Goal: Find contact information: Find contact information

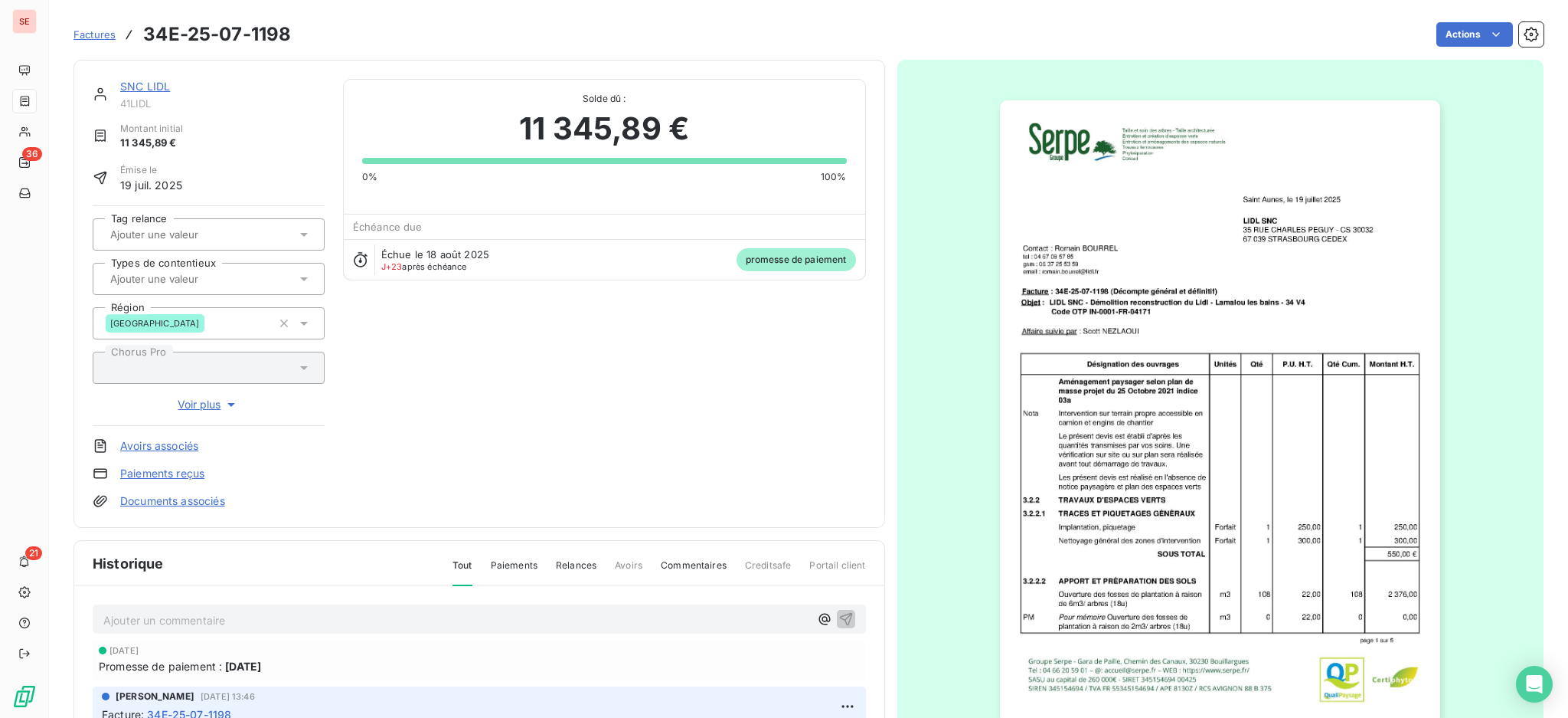
scroll to position [55, 0]
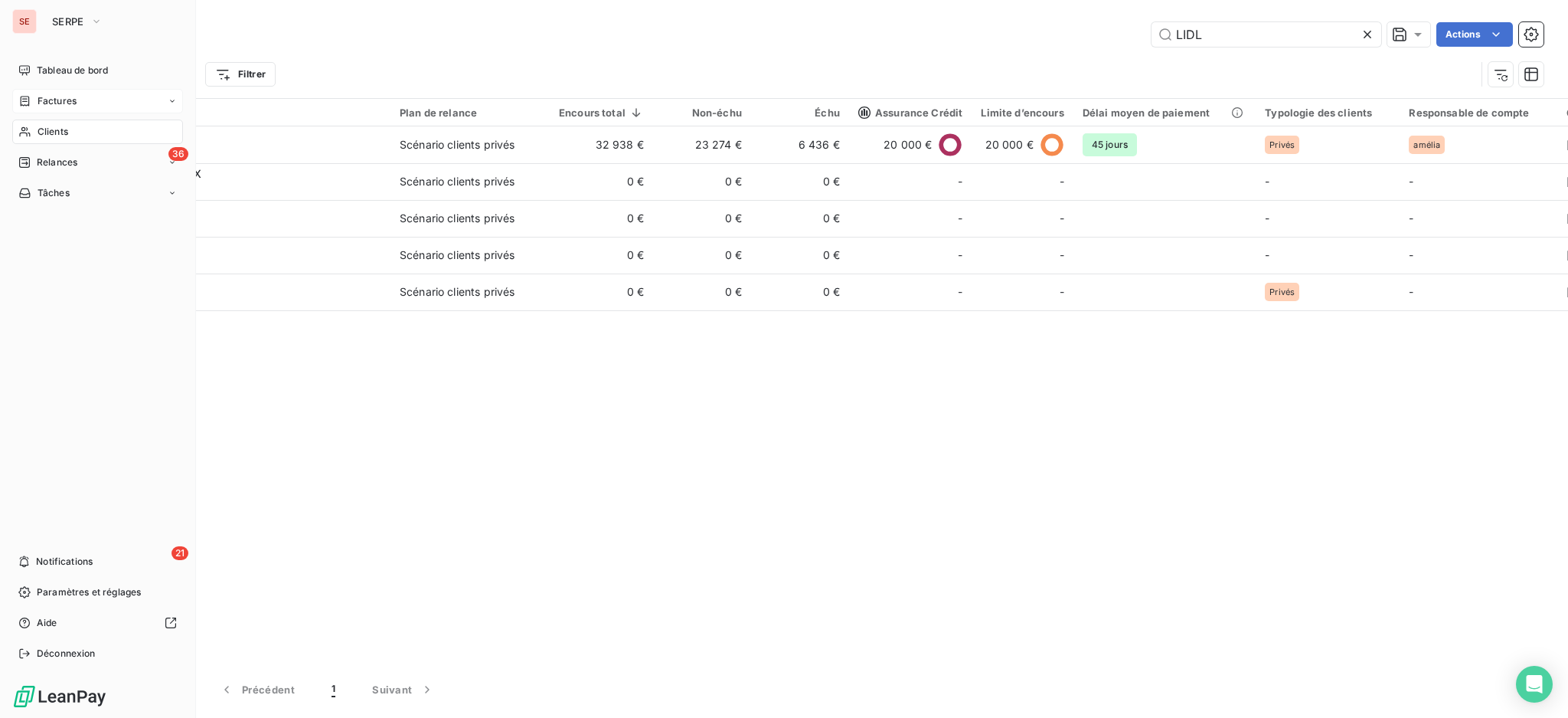
click at [58, 98] on span "Factures" at bounding box center [56, 100] width 39 height 14
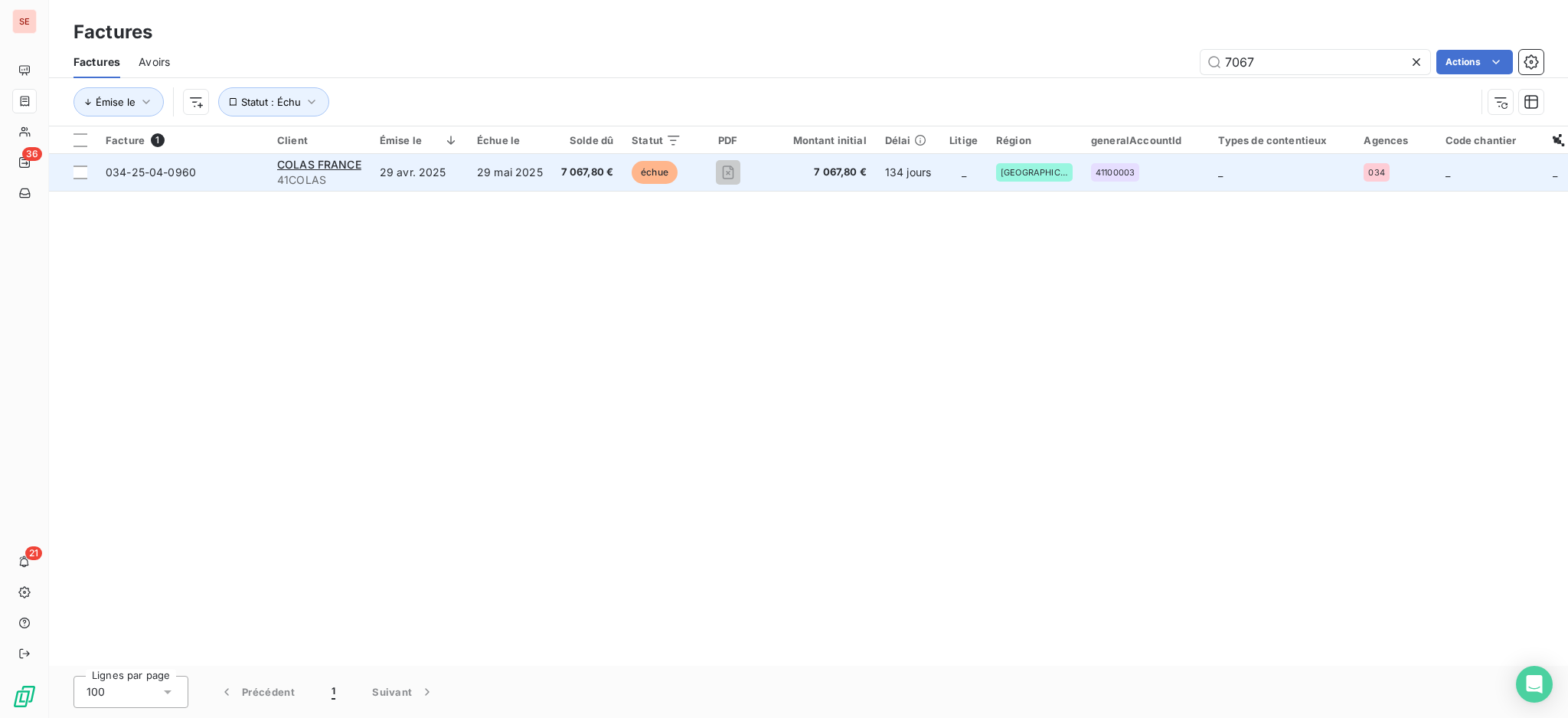
type input "7067"
click at [348, 179] on span "41COLAS" at bounding box center [319, 180] width 84 height 15
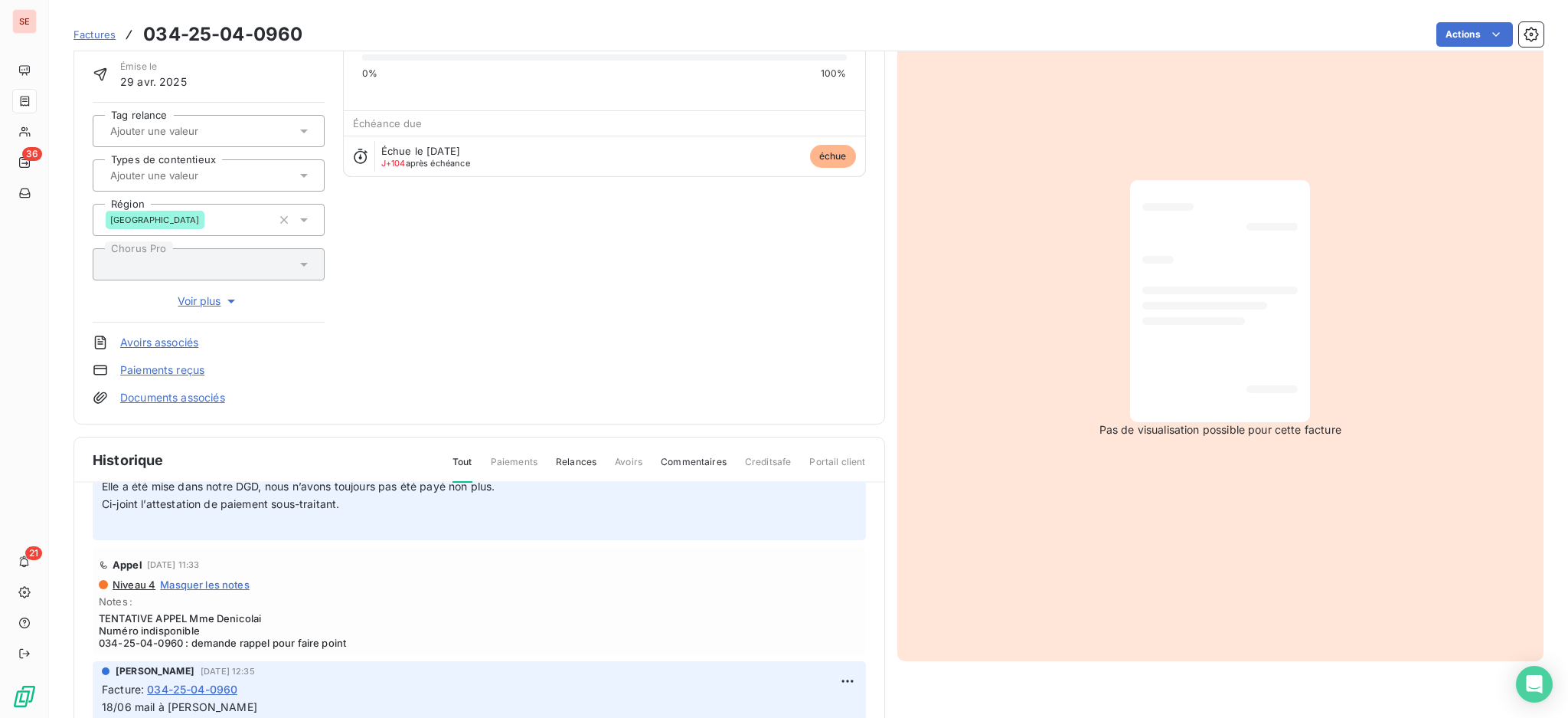
scroll to position [203, 0]
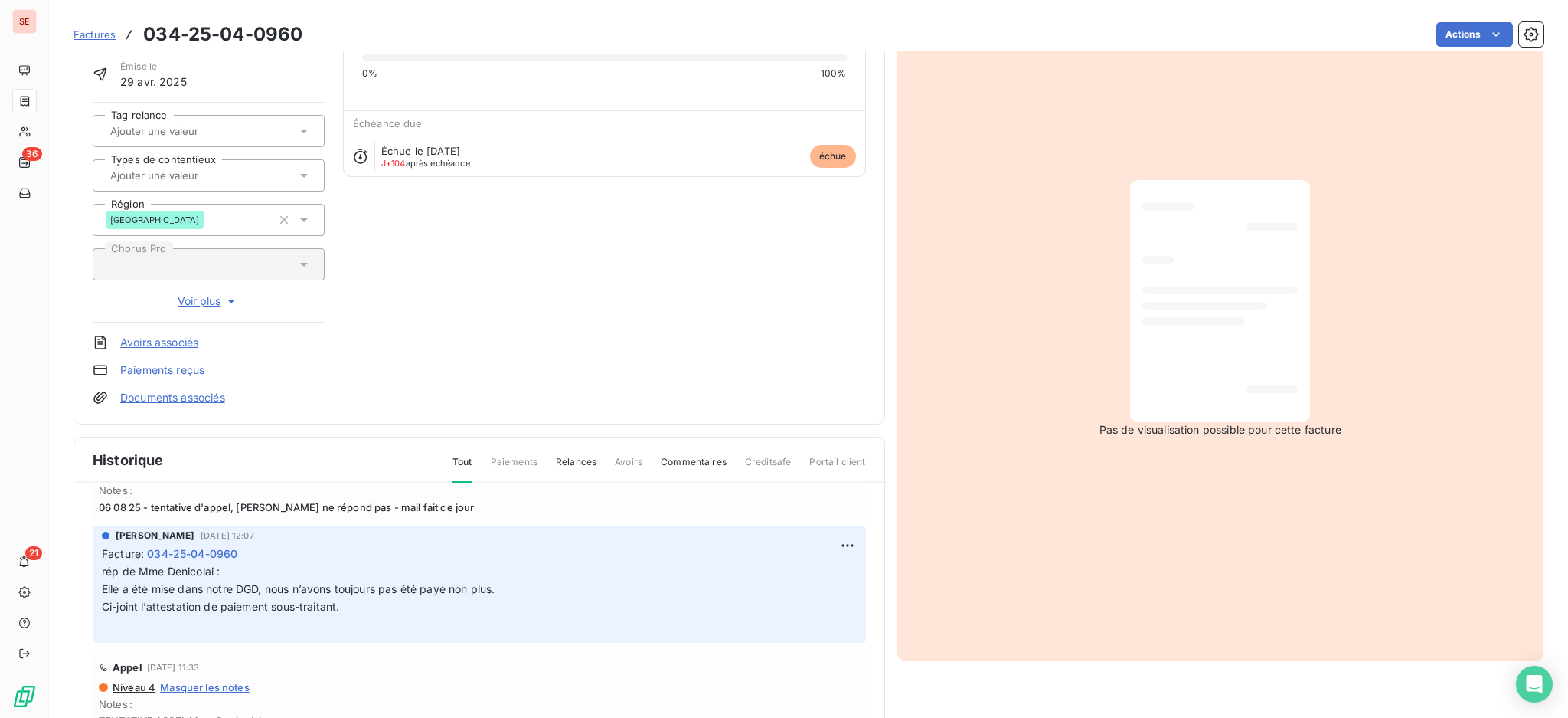
click at [230, 545] on span "034-25-04-0960" at bounding box center [193, 553] width 90 height 16
click at [202, 393] on link "Documents associés" at bounding box center [173, 397] width 105 height 15
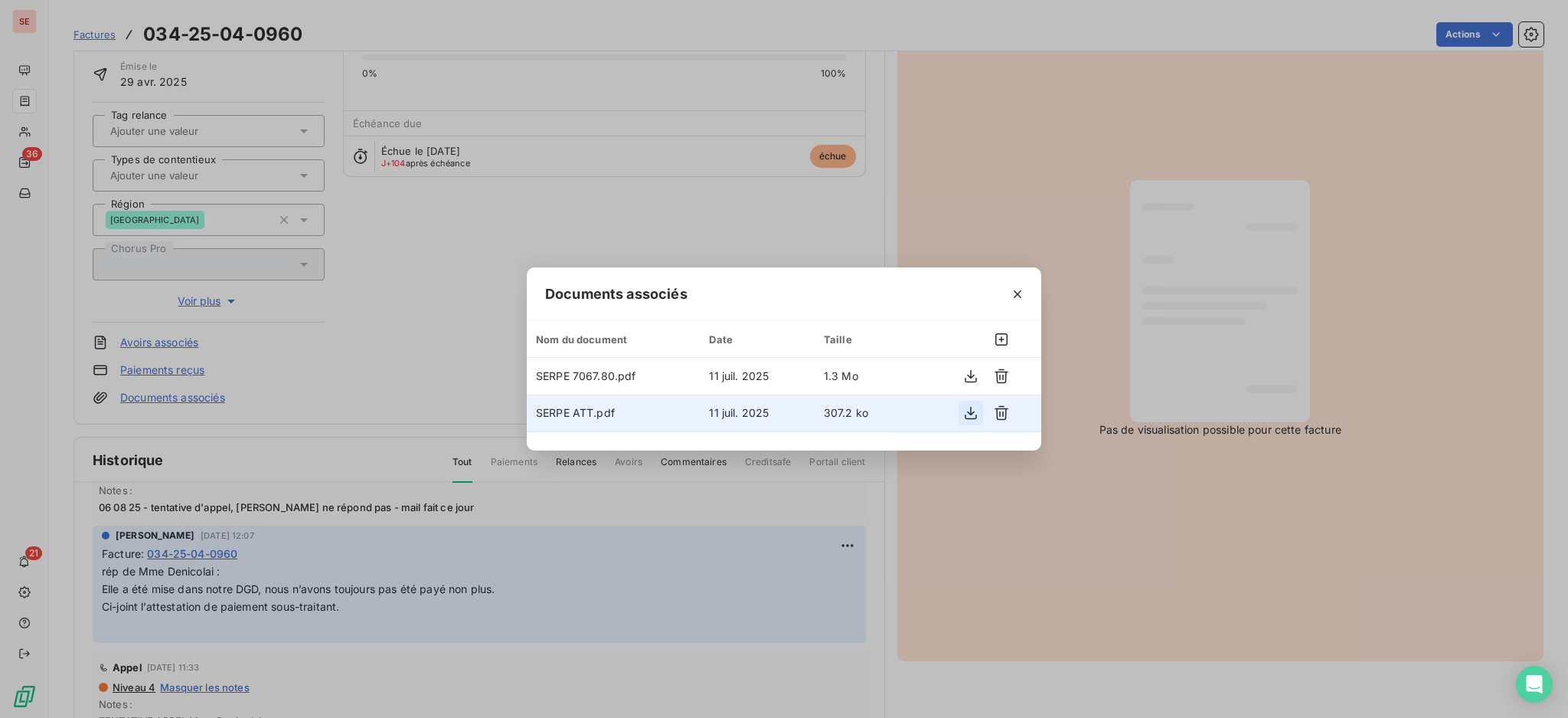
click at [970, 411] on icon "button" at bounding box center [970, 412] width 15 height 15
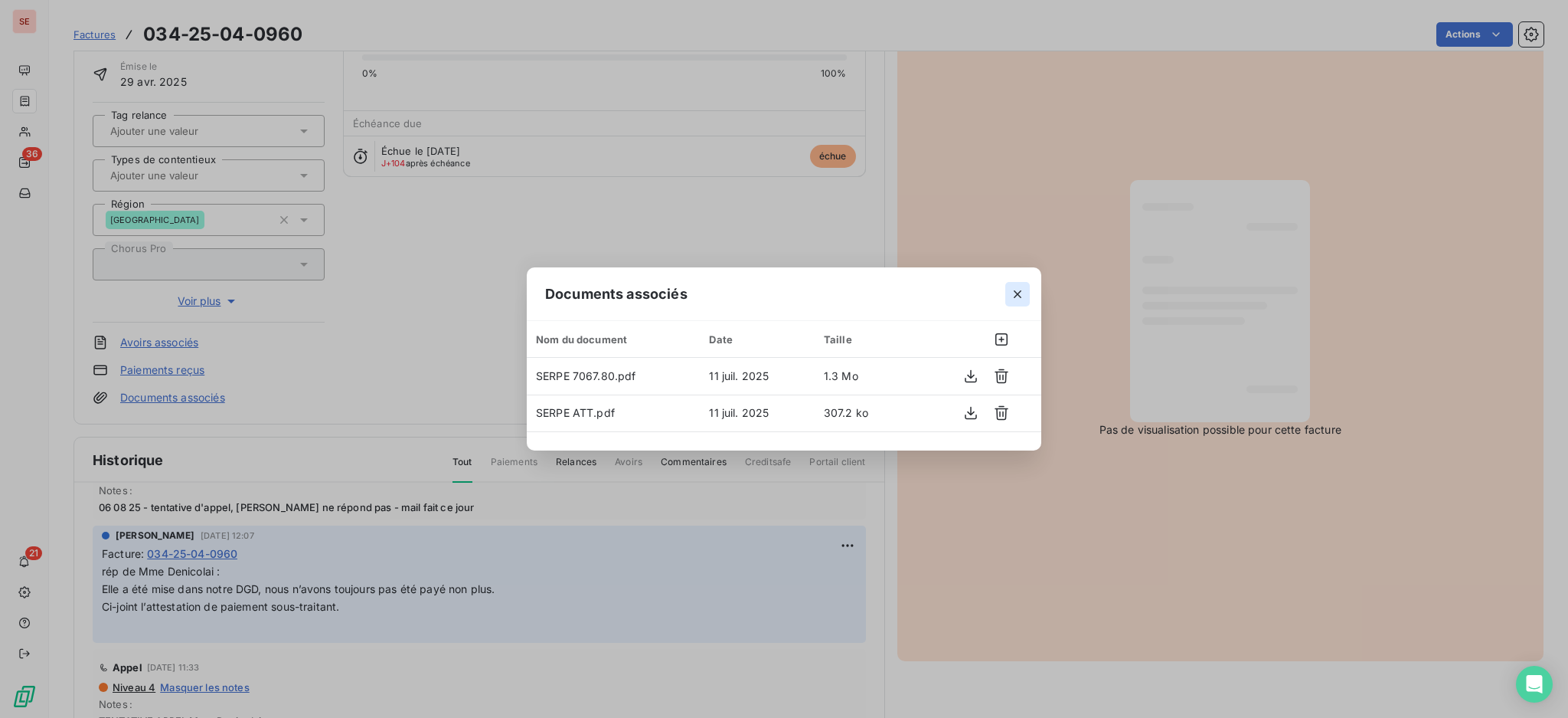
click at [1013, 289] on icon "button" at bounding box center [1017, 294] width 15 height 15
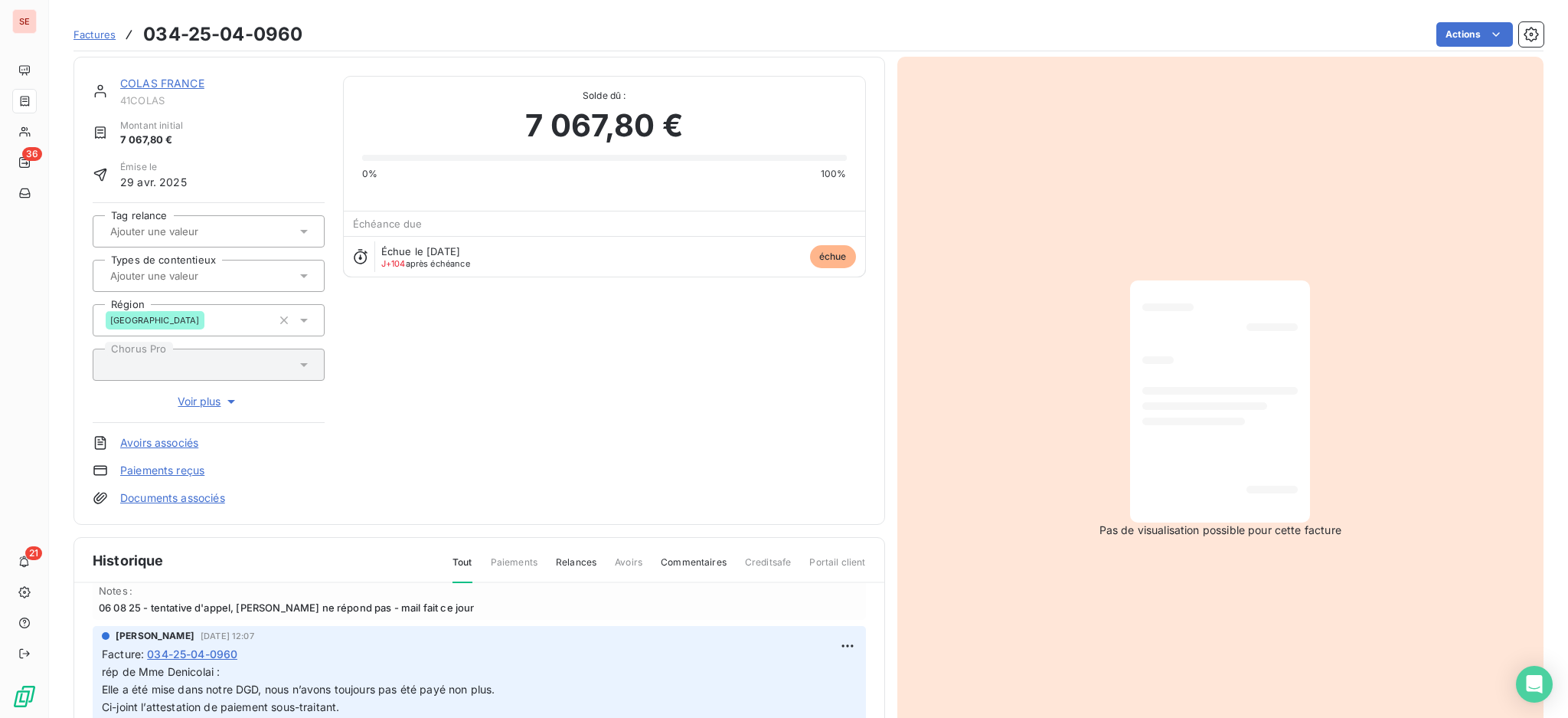
scroll to position [0, 0]
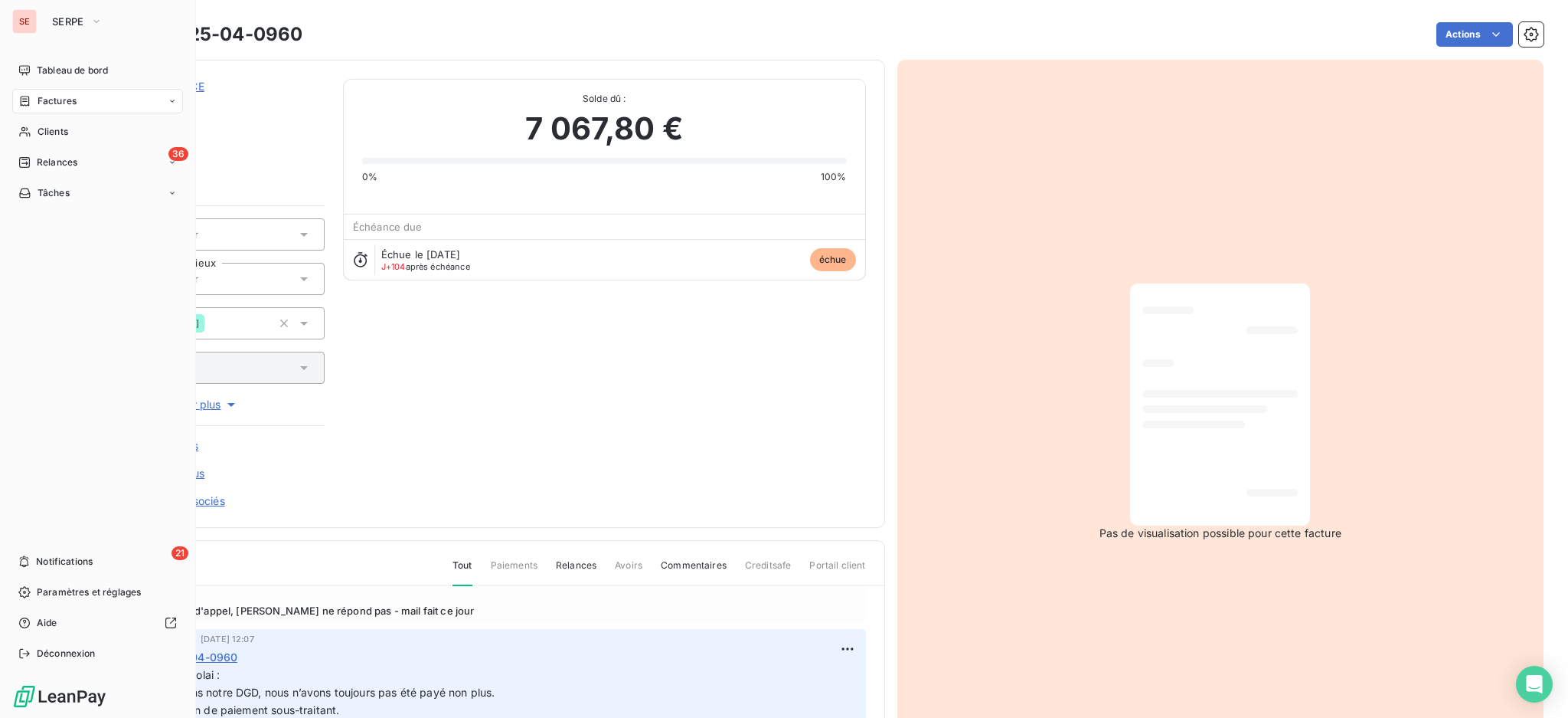
click at [61, 106] on span "Factures" at bounding box center [56, 100] width 39 height 14
click at [42, 129] on span "Factures" at bounding box center [56, 131] width 39 height 14
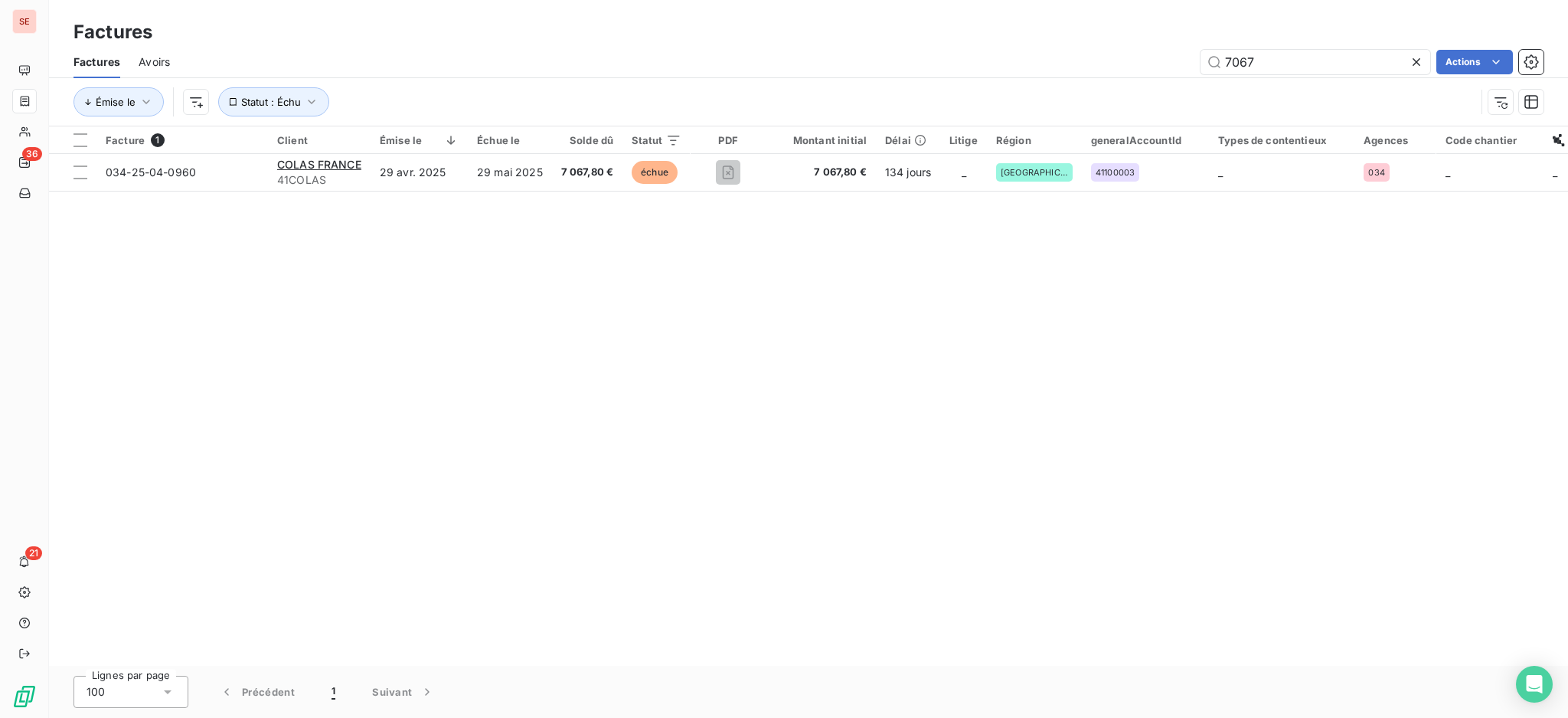
drag, startPoint x: 1260, startPoint y: 58, endPoint x: 1126, endPoint y: 37, distance: 135.6
click at [1126, 37] on div "Factures Factures Avoirs 7067 Actions Émise le Statut : Échu" at bounding box center [808, 63] width 1519 height 127
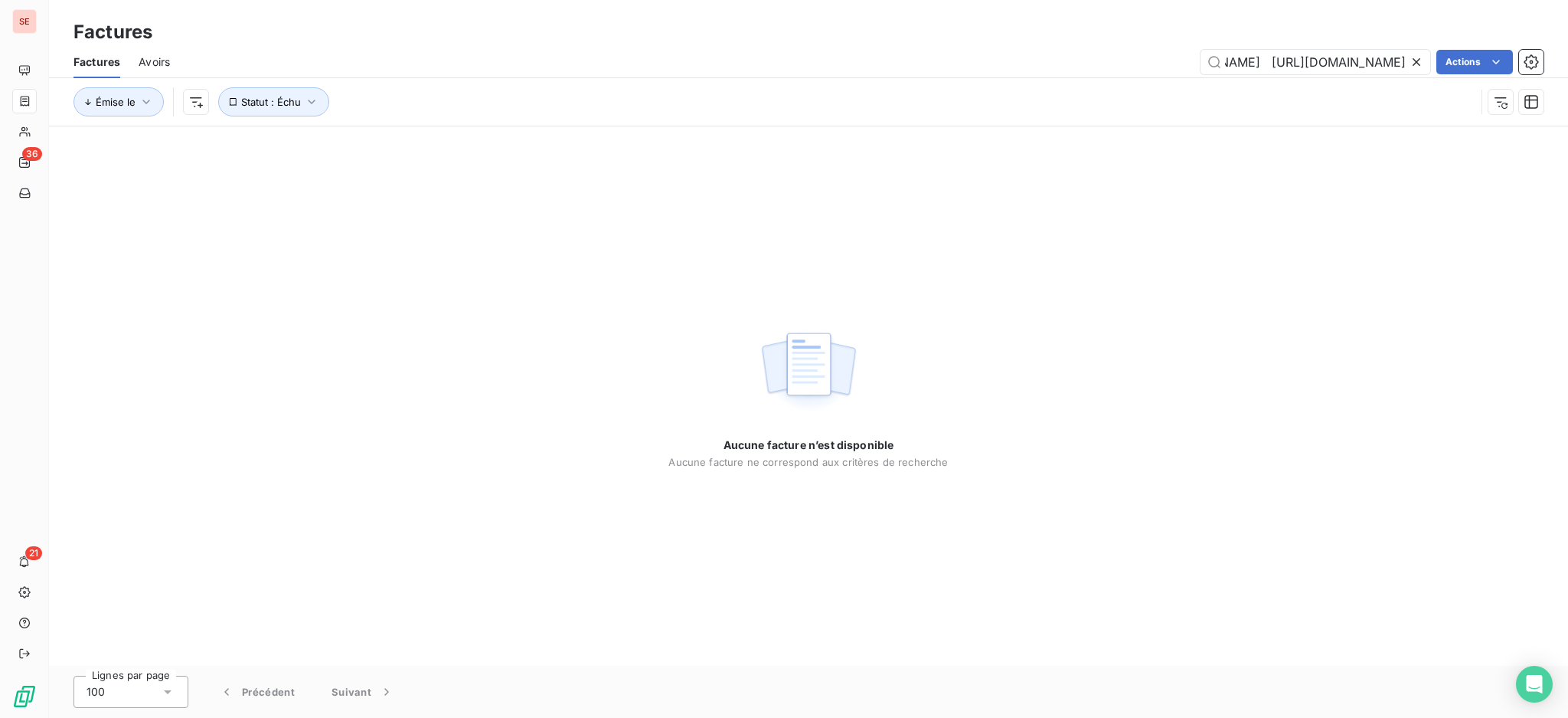
type input "Cordialement [PERSON_NAME] Chargée de Recouvrement Direct : 04 34 58 80 11 Adre…"
click at [1412, 58] on icon at bounding box center [1416, 61] width 15 height 15
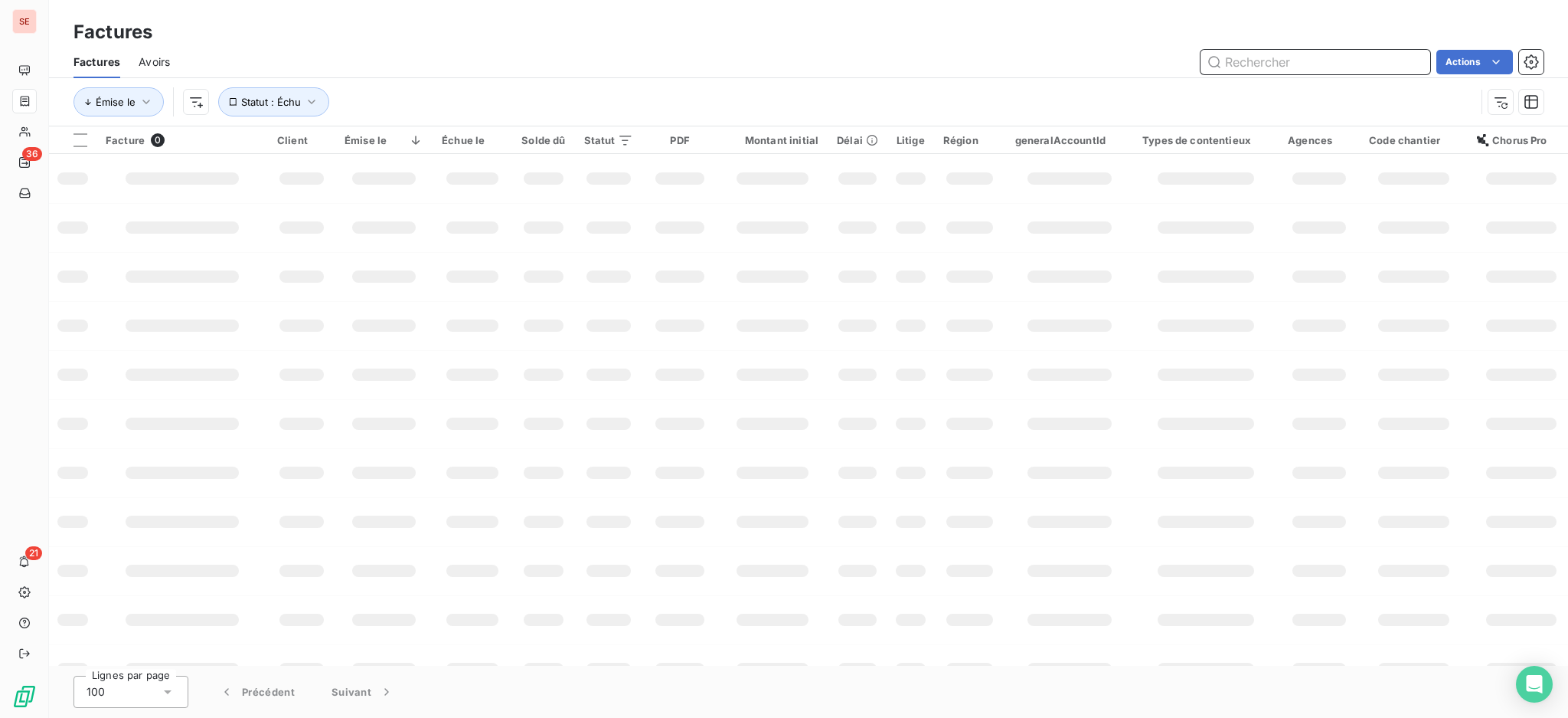
click at [1290, 61] on input "text" at bounding box center [1316, 61] width 230 height 24
type input "07-0784"
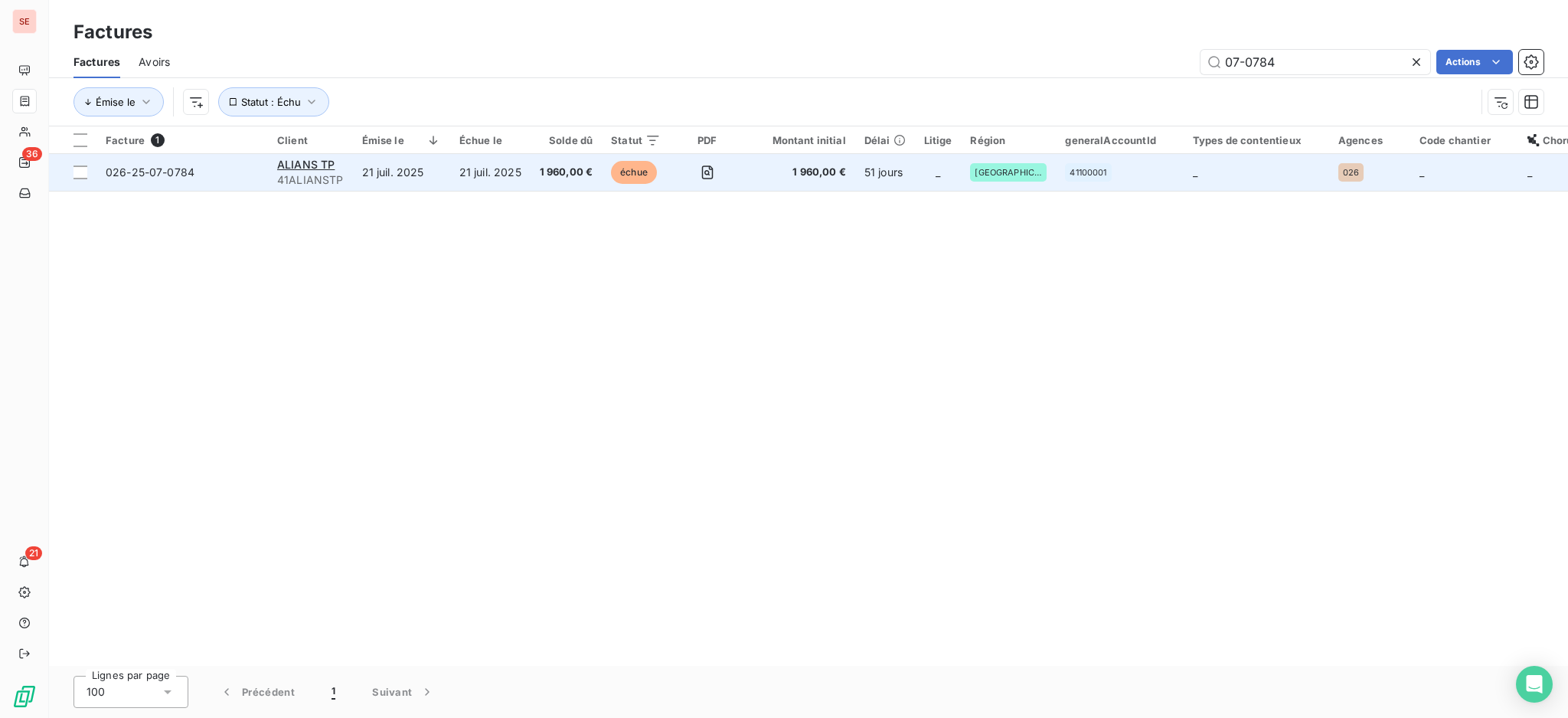
click at [418, 183] on td "21 juil. 2025" at bounding box center [401, 172] width 98 height 37
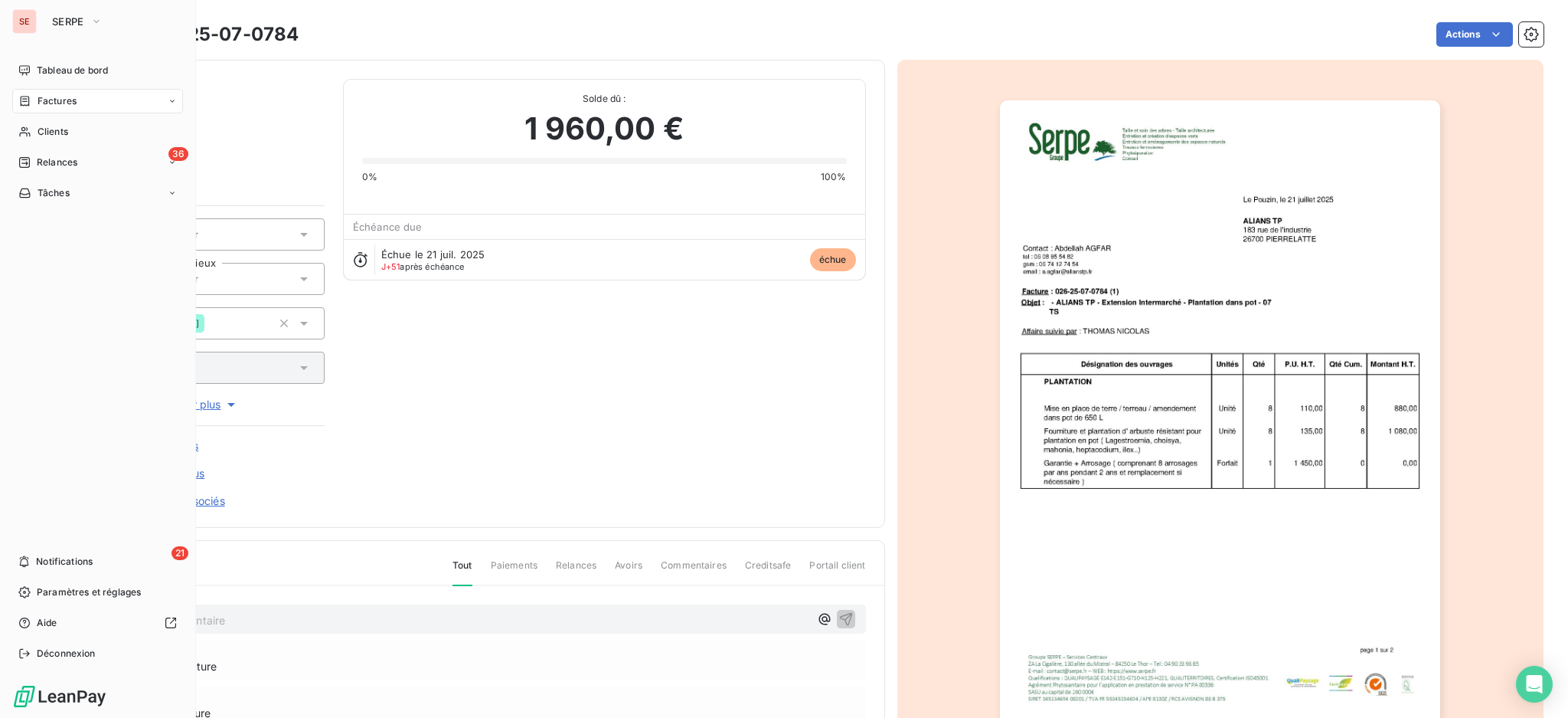
drag, startPoint x: 66, startPoint y: 106, endPoint x: 238, endPoint y: 98, distance: 172.2
click at [66, 105] on span "Factures" at bounding box center [56, 100] width 39 height 14
click at [52, 102] on span "Factures" at bounding box center [56, 100] width 39 height 14
click at [52, 129] on span "Factures" at bounding box center [56, 131] width 39 height 14
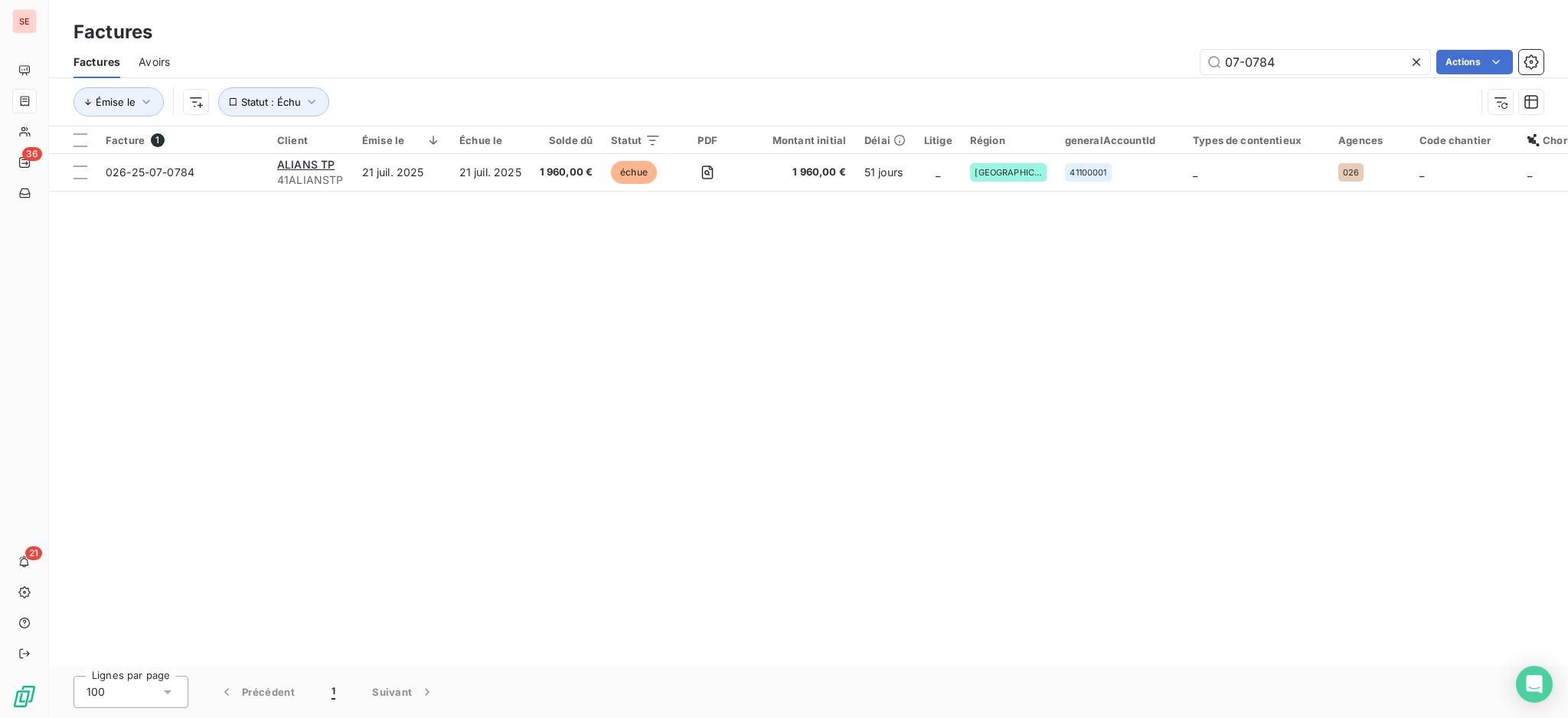
drag, startPoint x: 1330, startPoint y: 58, endPoint x: 1018, endPoint y: 71, distance: 312.3
click at [1018, 71] on div "07-0784 Actions" at bounding box center [865, 61] width 1355 height 24
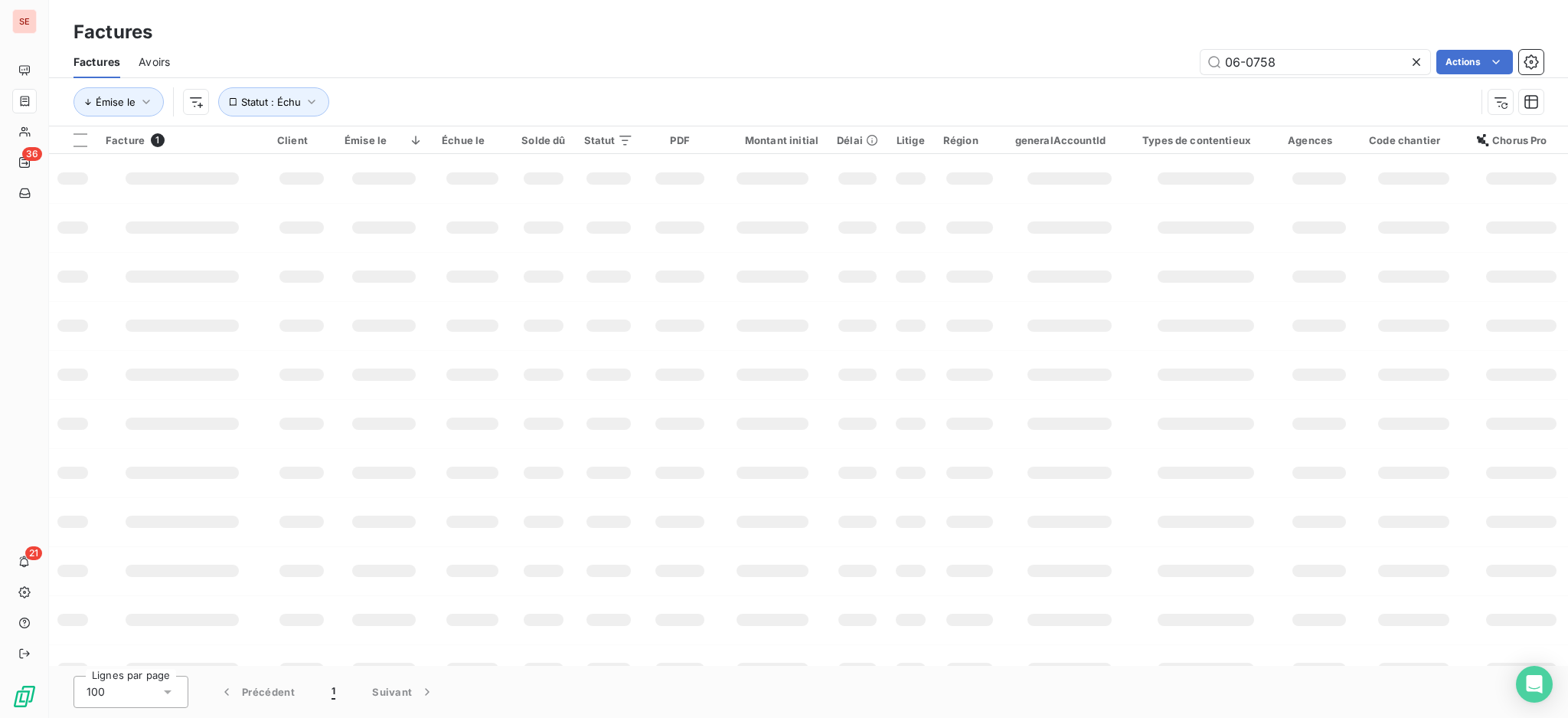
type input "06-0758"
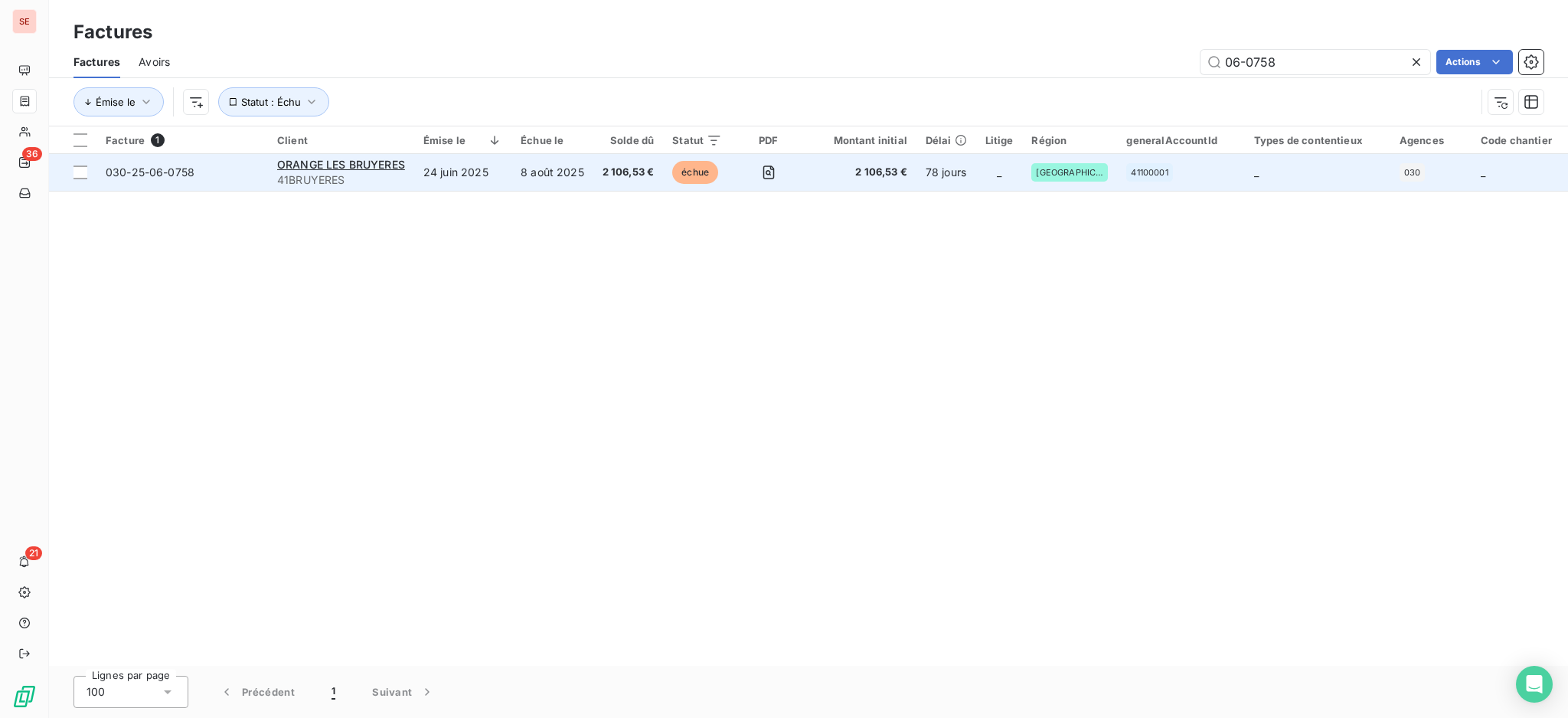
click at [405, 178] on span "41BRUYERES" at bounding box center [341, 180] width 128 height 15
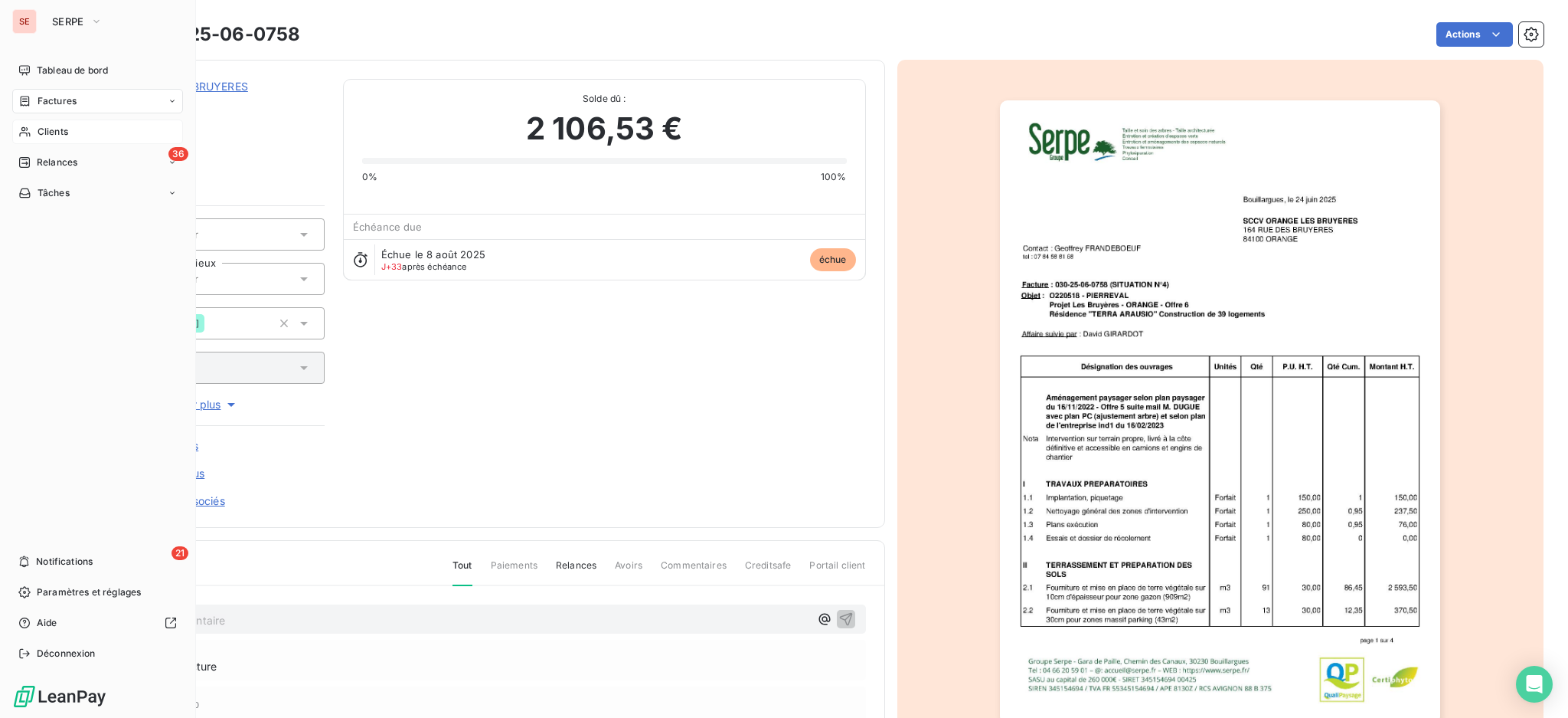
drag, startPoint x: 44, startPoint y: 132, endPoint x: 182, endPoint y: 132, distance: 138.0
click at [44, 132] on span "Clients" at bounding box center [52, 131] width 31 height 14
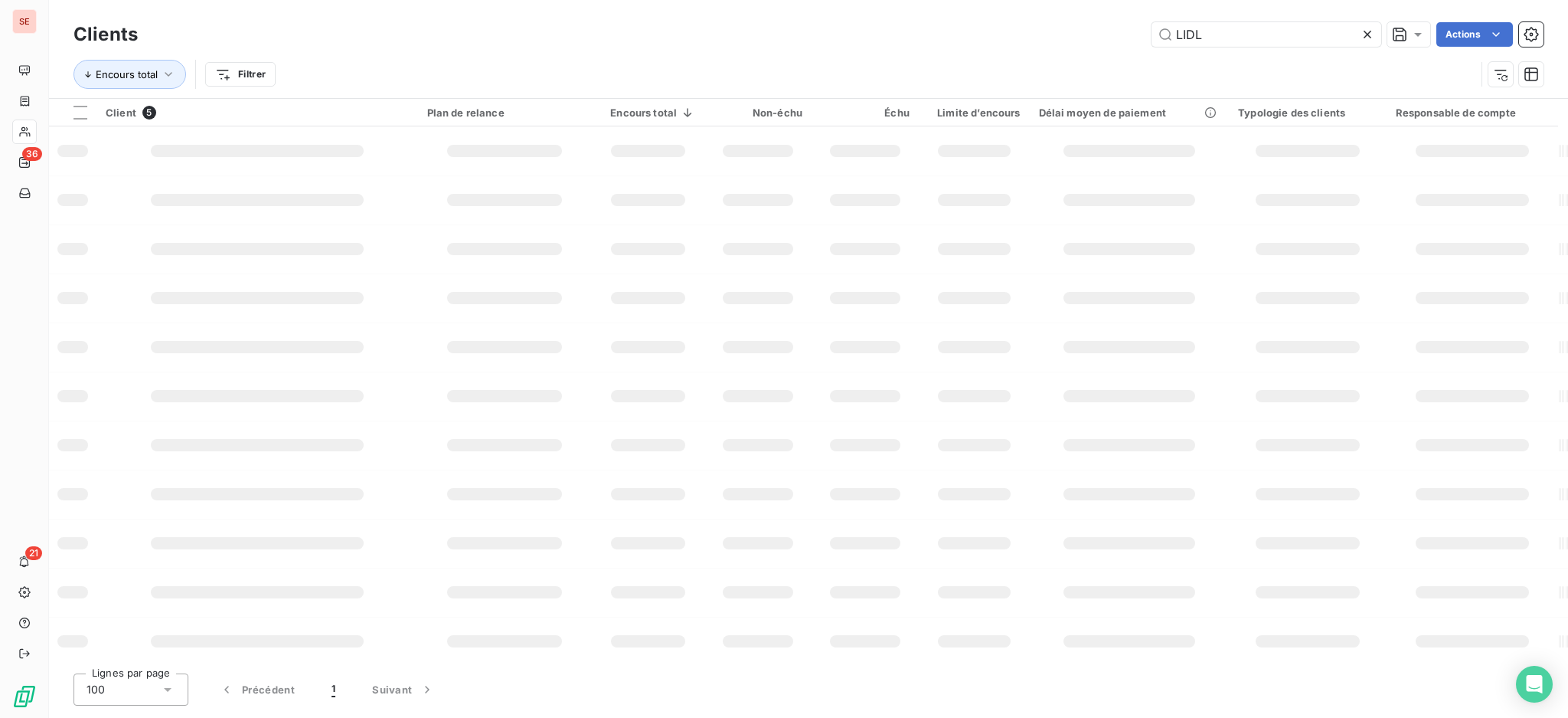
drag, startPoint x: 1205, startPoint y: 41, endPoint x: 1055, endPoint y: 14, distance: 152.4
click at [1055, 14] on div "Clients LIDL Actions Encours total Filtrer" at bounding box center [808, 49] width 1519 height 98
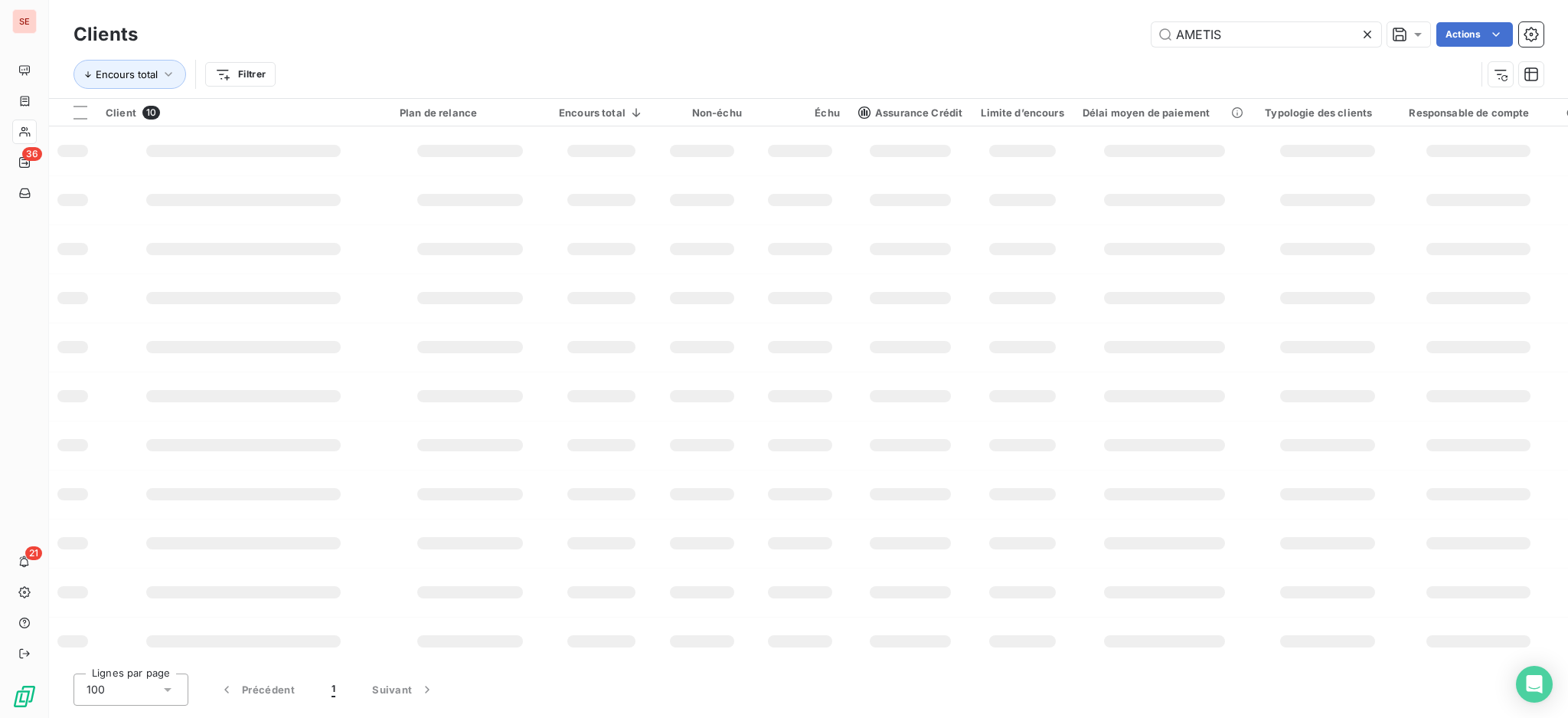
type input "AMETIS"
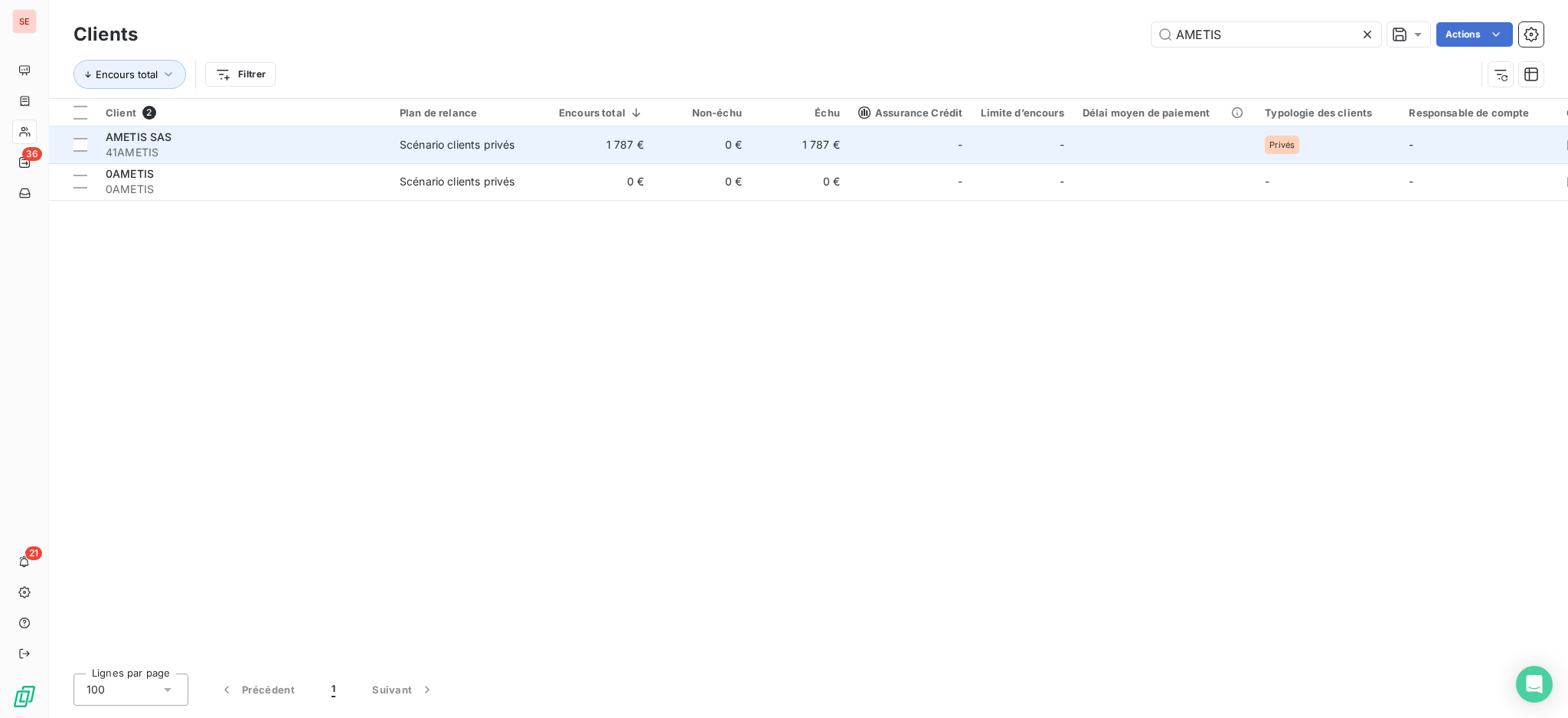
click at [627, 133] on td "1 787 €" at bounding box center [601, 145] width 103 height 37
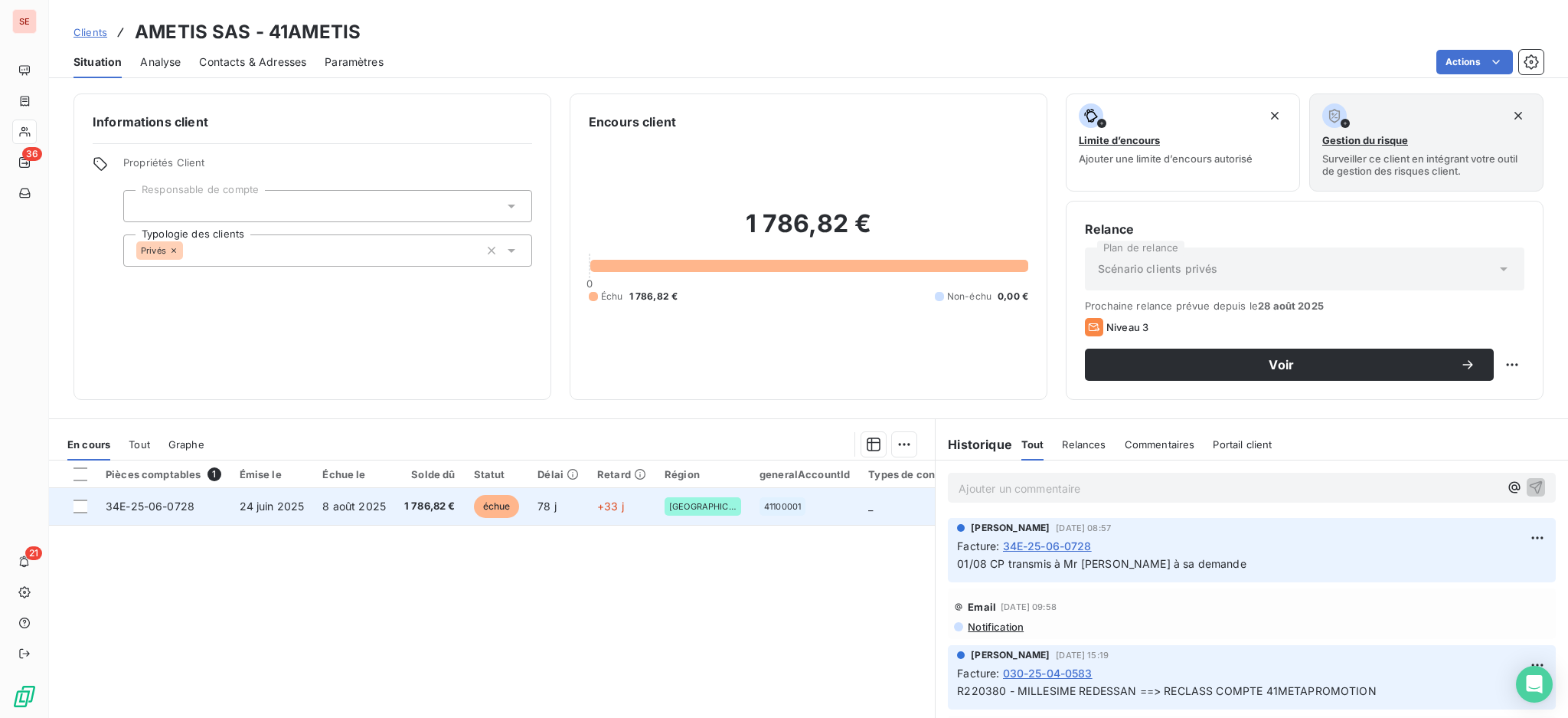
click at [309, 496] on td "24 juin 2025" at bounding box center [272, 505] width 83 height 37
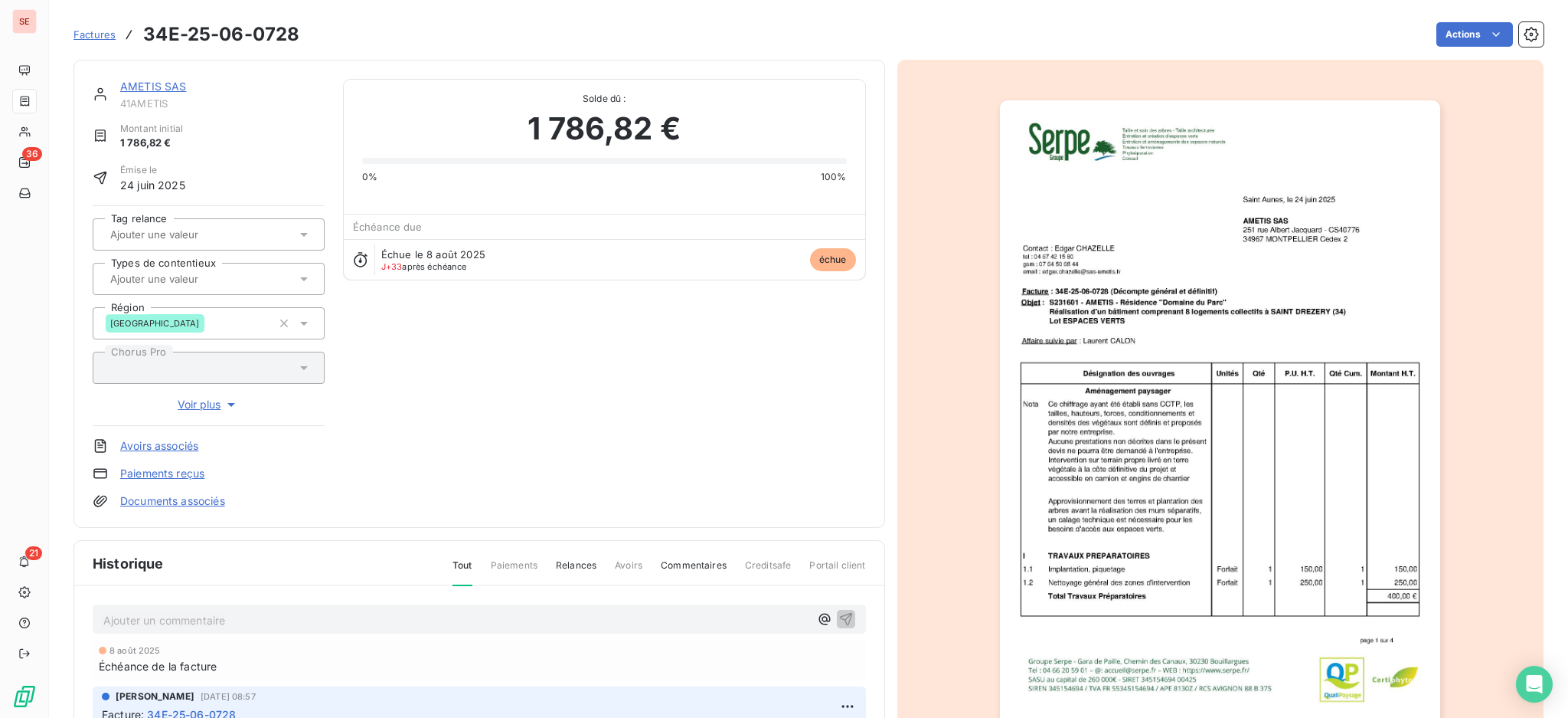
click at [200, 499] on link "Documents associés" at bounding box center [173, 500] width 105 height 15
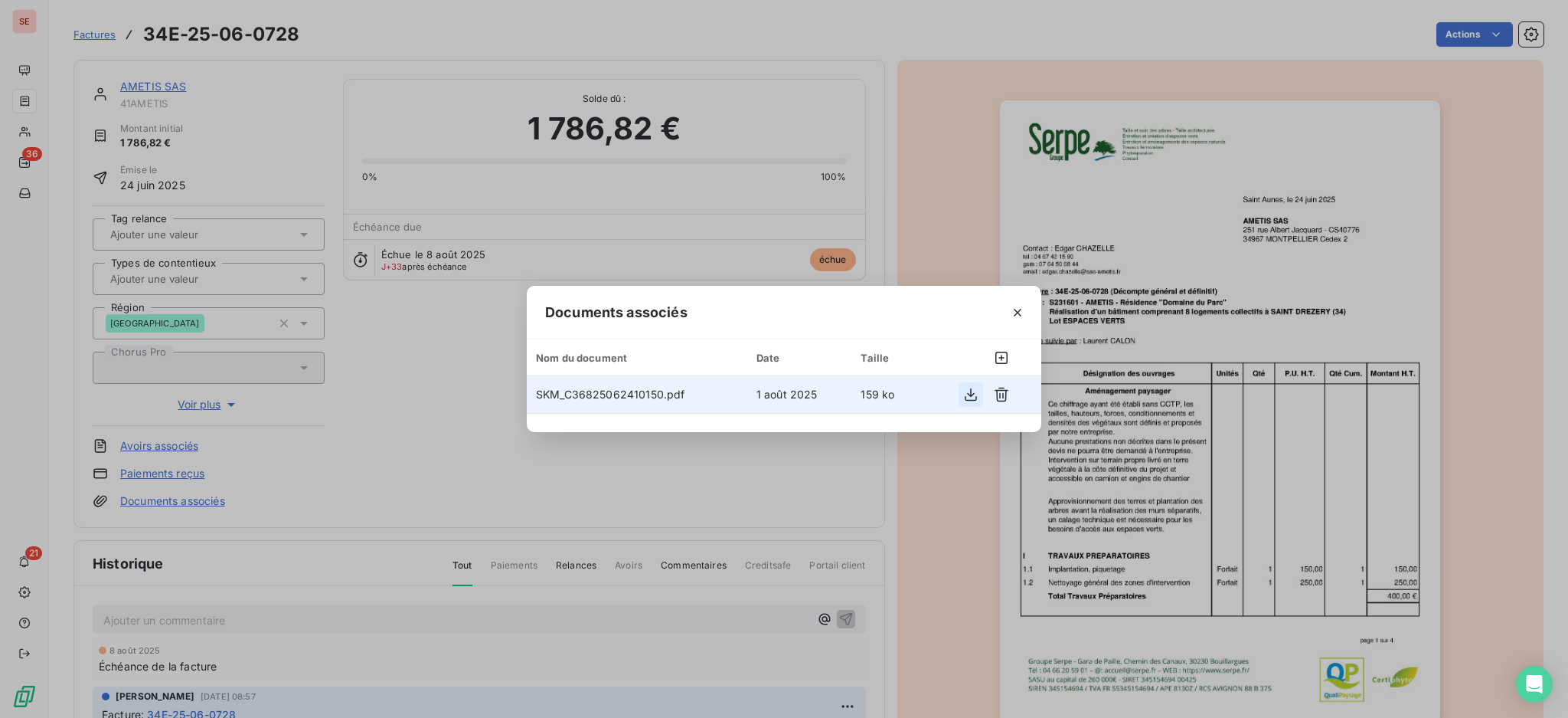
click at [973, 397] on icon "button" at bounding box center [970, 394] width 15 height 15
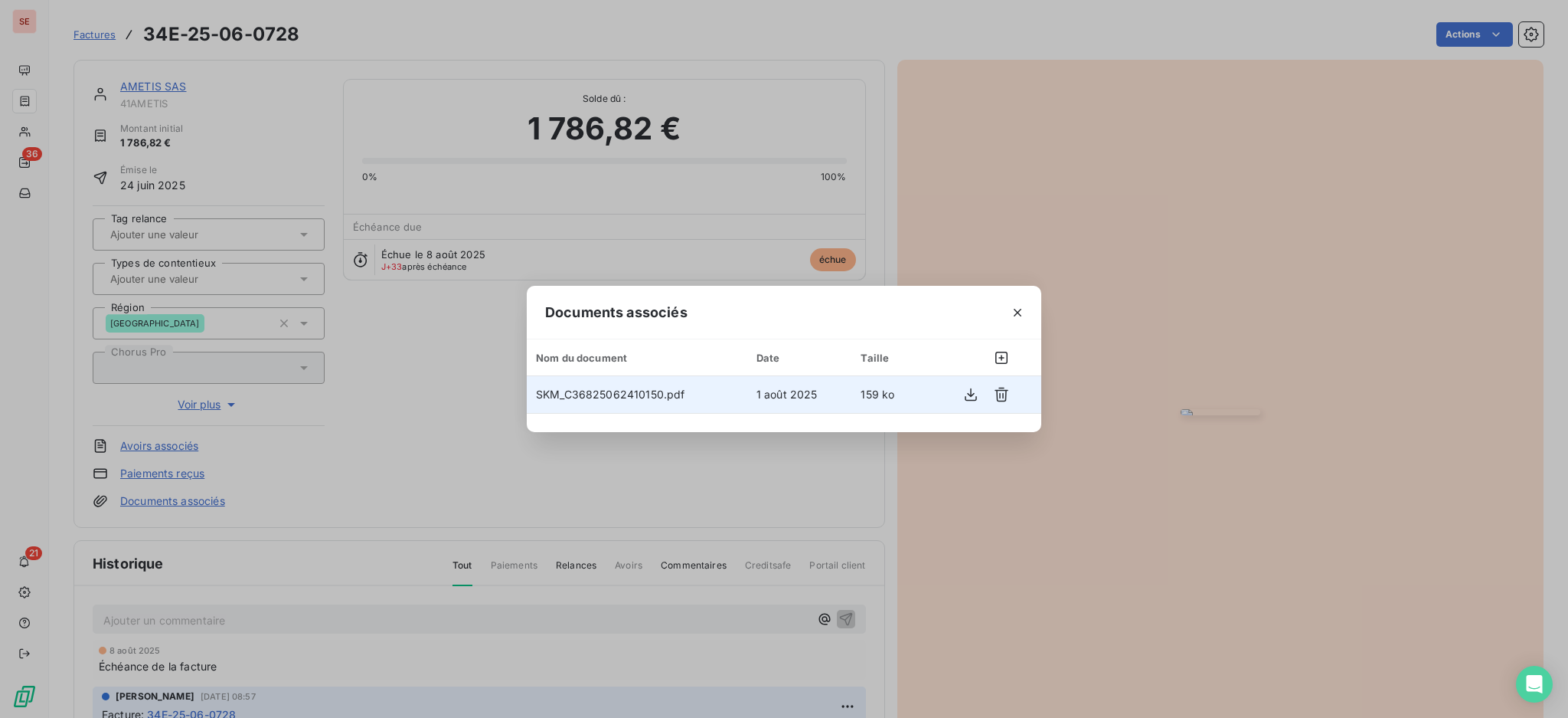
click at [881, 193] on div "Documents associés Nom du document Date Taille SKM_C36825062410150.pdf [DATE] 1…" at bounding box center [784, 359] width 1568 height 718
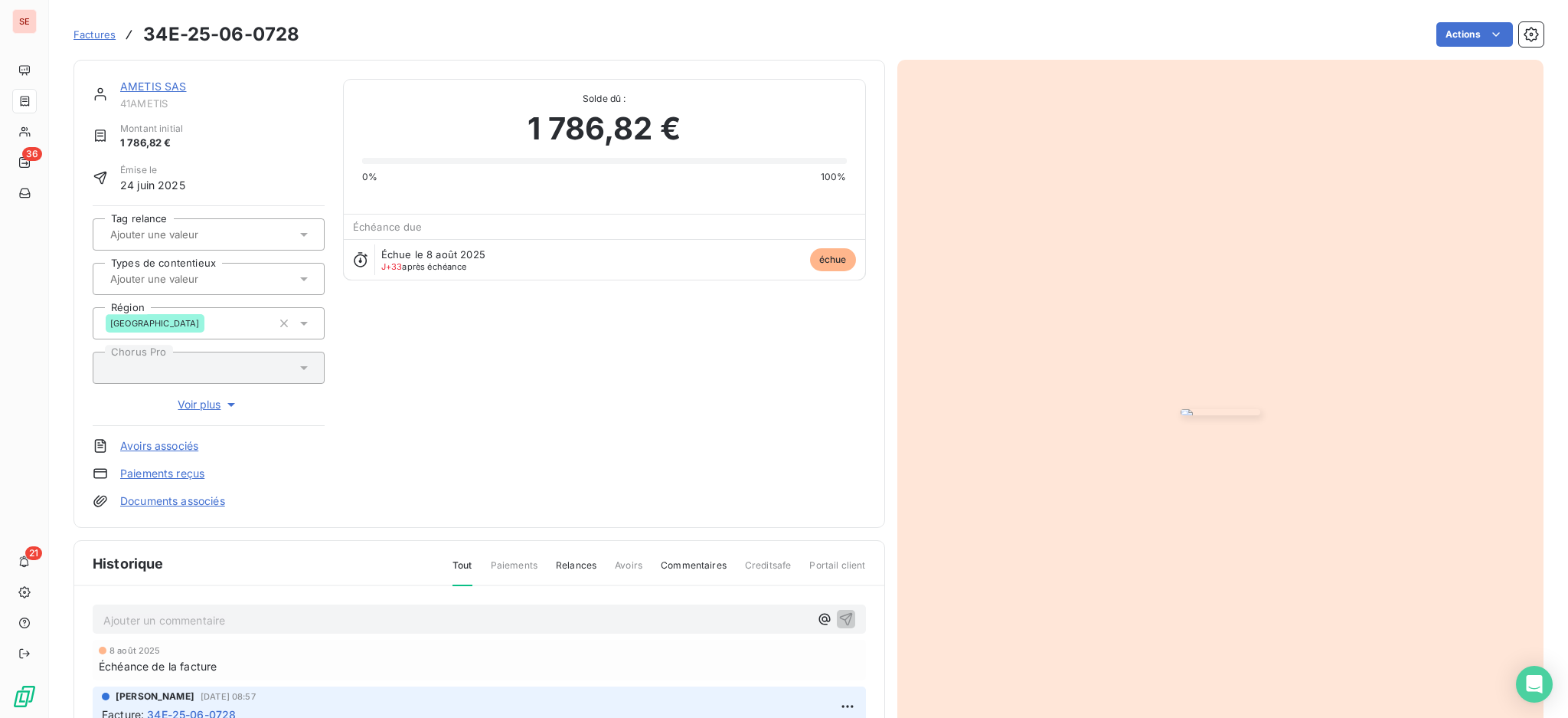
click at [935, 268] on div at bounding box center [1222, 411] width 647 height 704
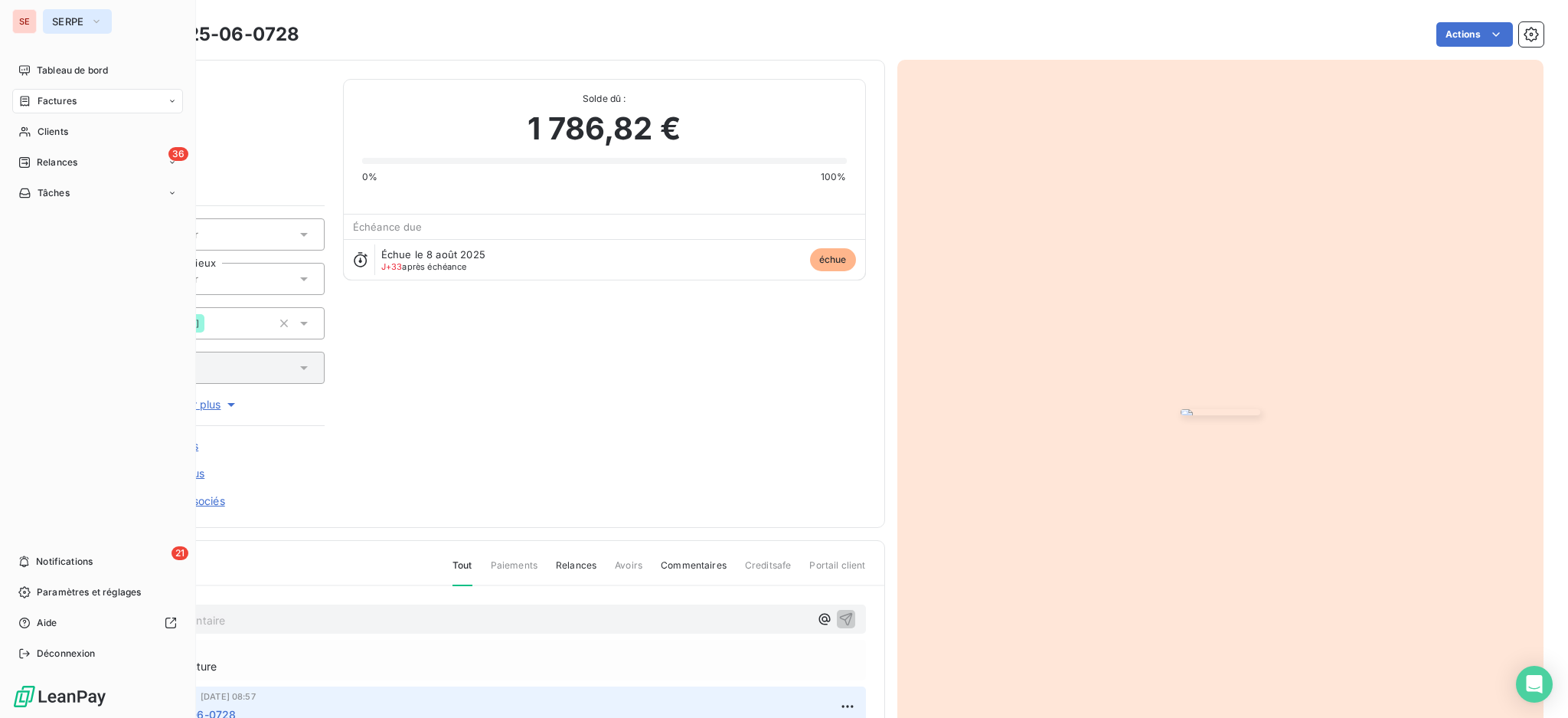
click at [83, 12] on button "SERPE" at bounding box center [77, 21] width 69 height 24
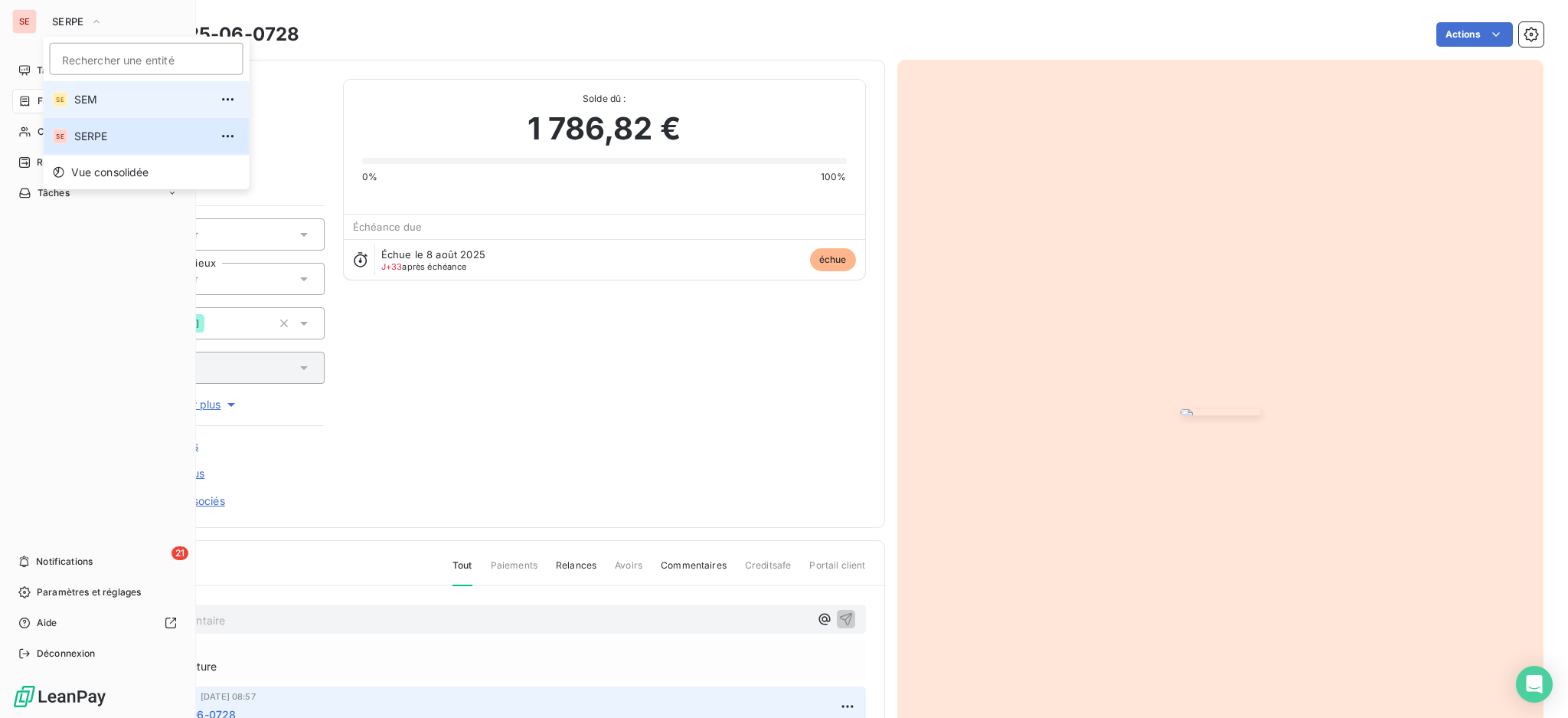
click at [107, 89] on li "SE SEM" at bounding box center [146, 99] width 206 height 37
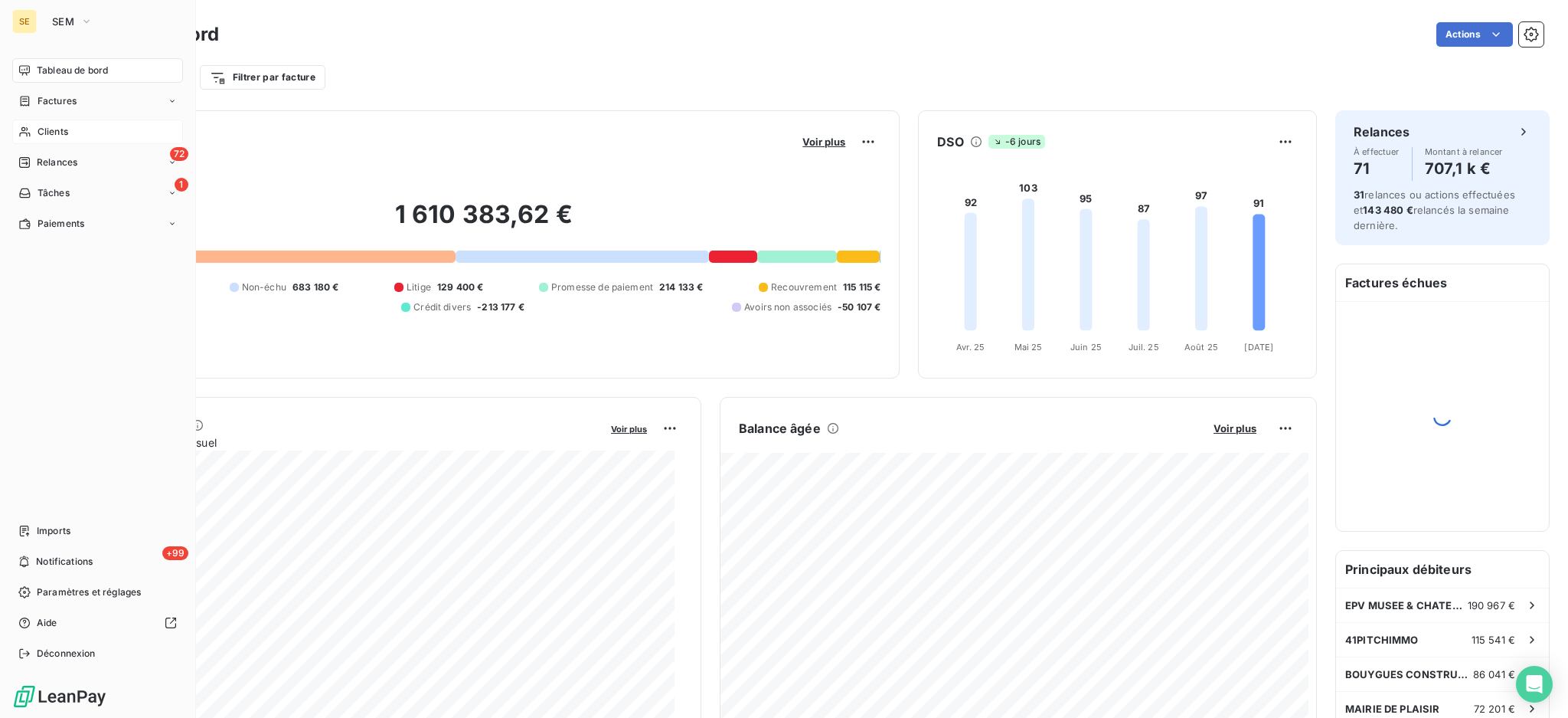
click at [46, 129] on span "Clients" at bounding box center [52, 131] width 31 height 14
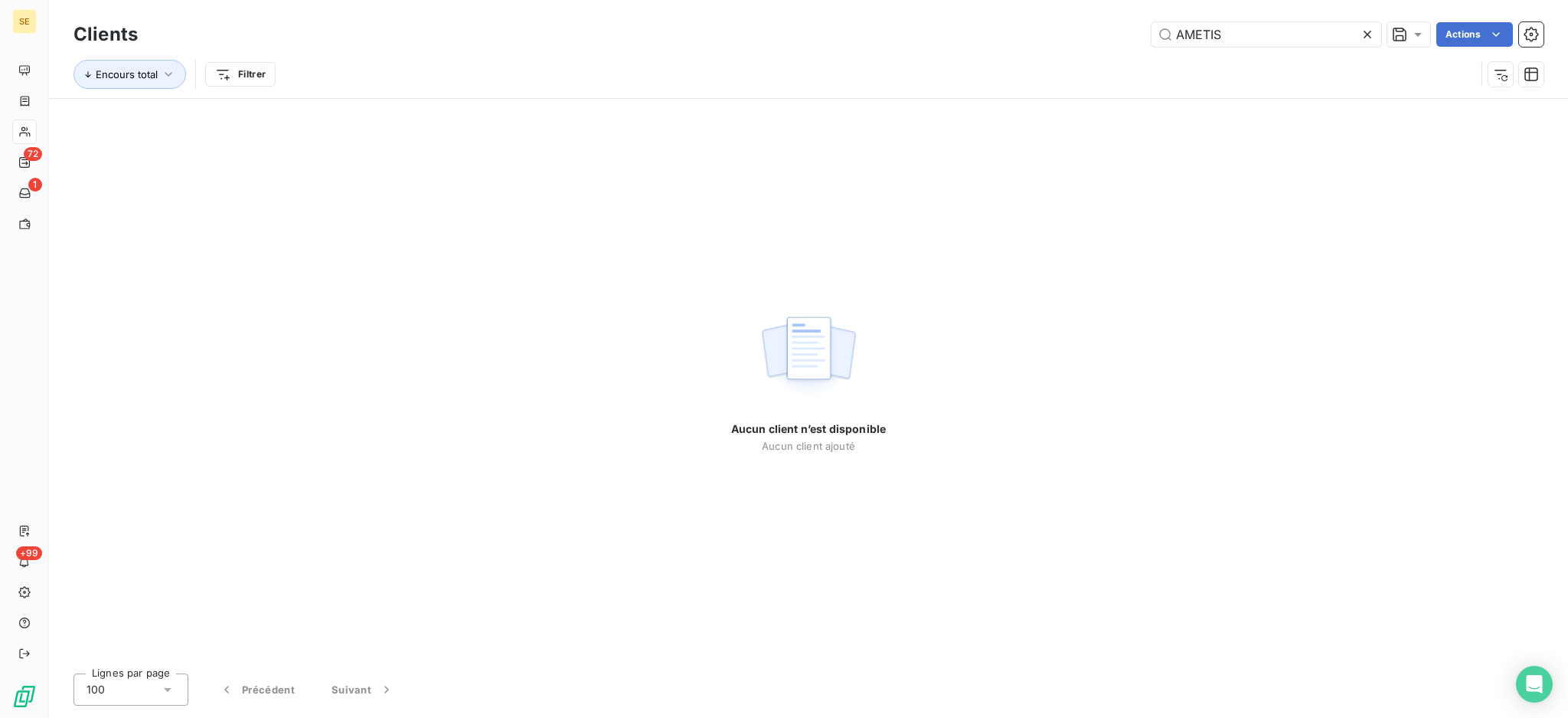
drag, startPoint x: 1218, startPoint y: 34, endPoint x: 1063, endPoint y: 7, distance: 157.3
click at [1063, 7] on div "Clients AMETIS Actions Encours total Filtrer" at bounding box center [808, 49] width 1519 height 98
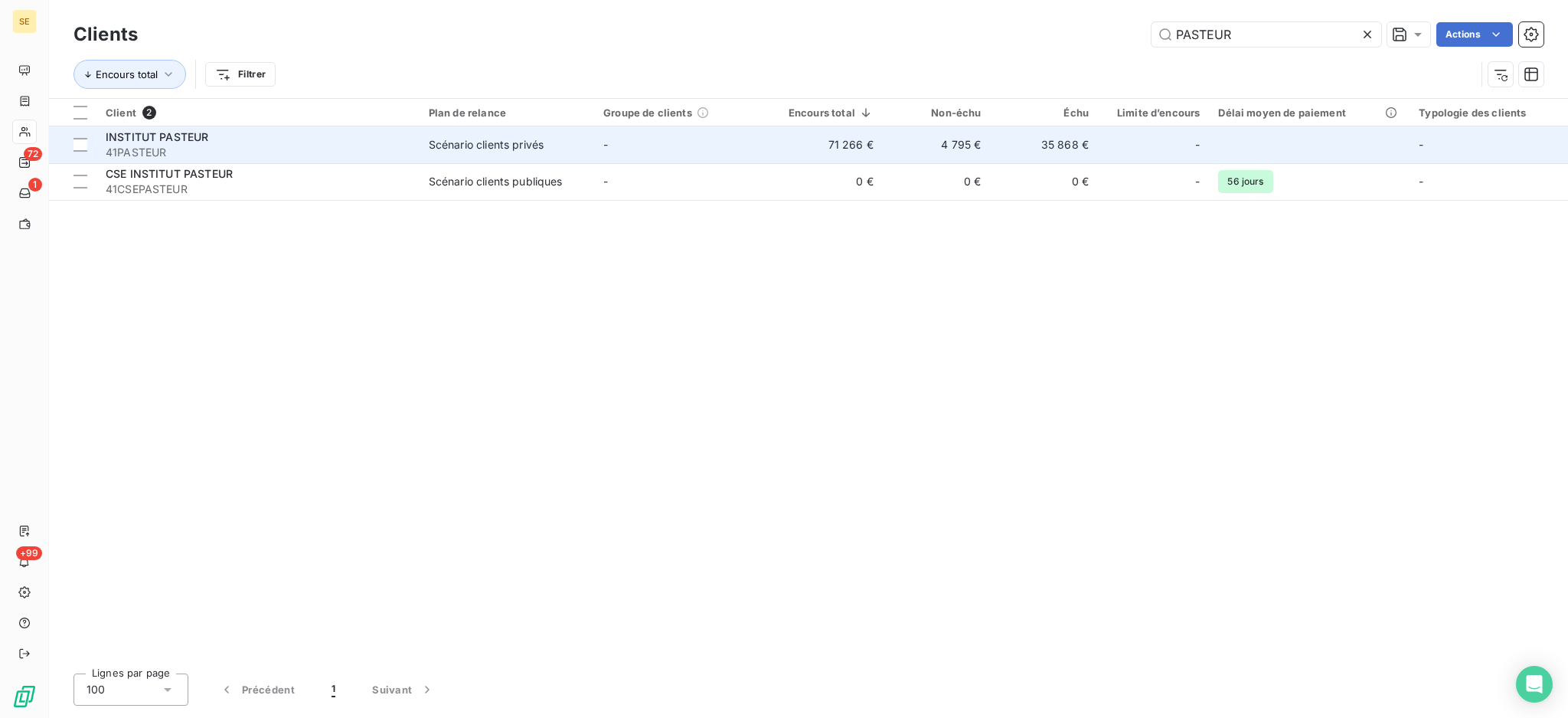
type input "PASTEUR"
click at [656, 161] on td "-" at bounding box center [681, 145] width 175 height 37
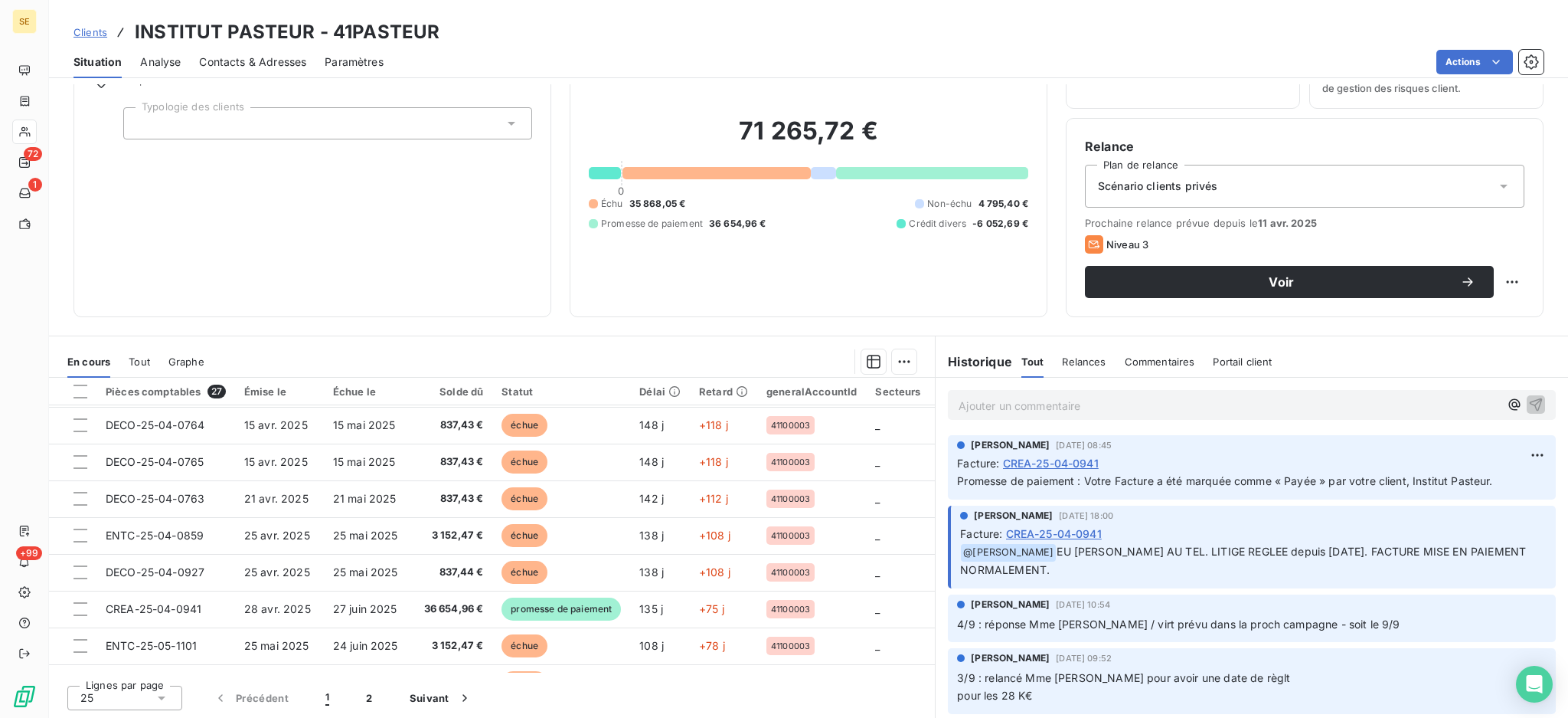
scroll to position [249, 0]
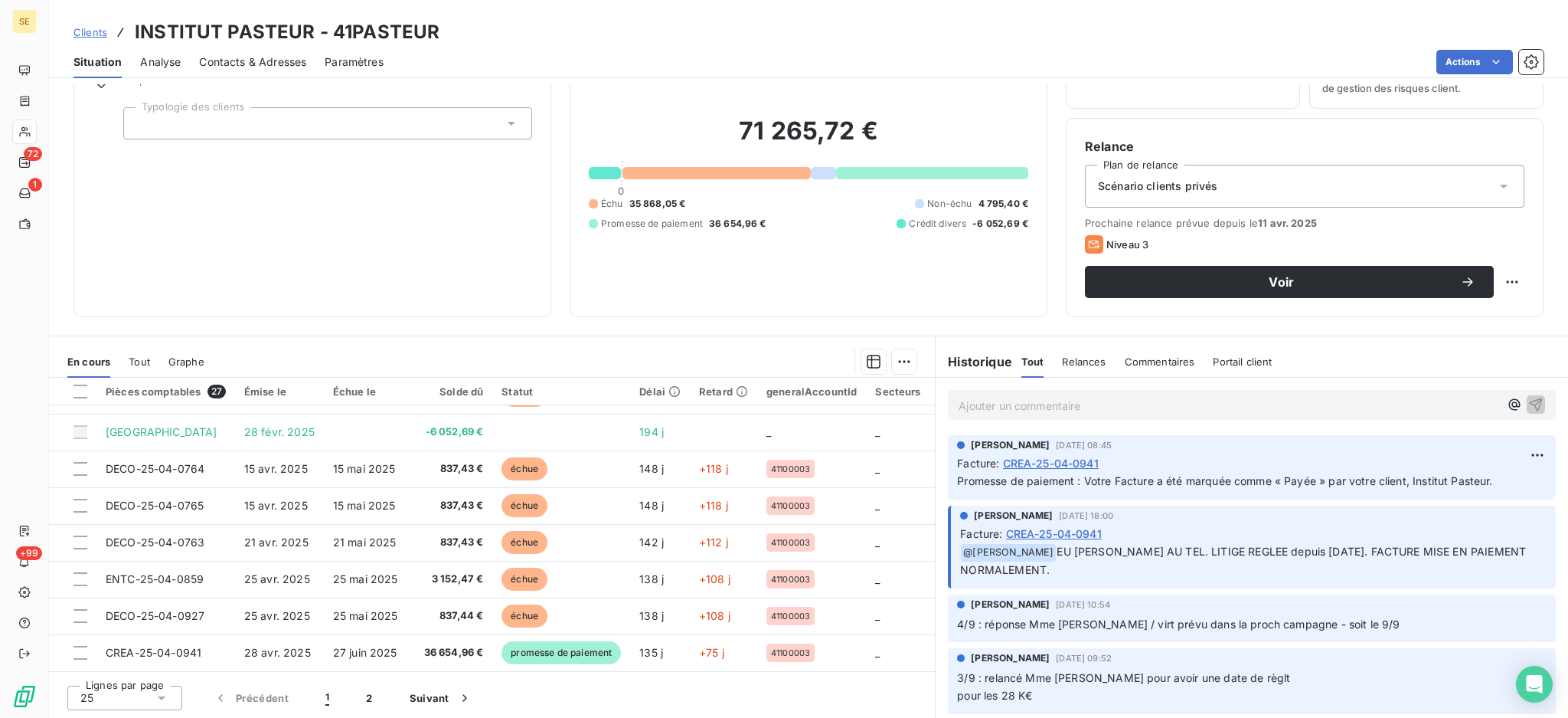
click at [1459, 50] on html "SE 72 1 +99 Clients INSTITUT PASTEUR - 41PASTEUR Situation Analyse Contacts & A…" at bounding box center [784, 359] width 1568 height 718
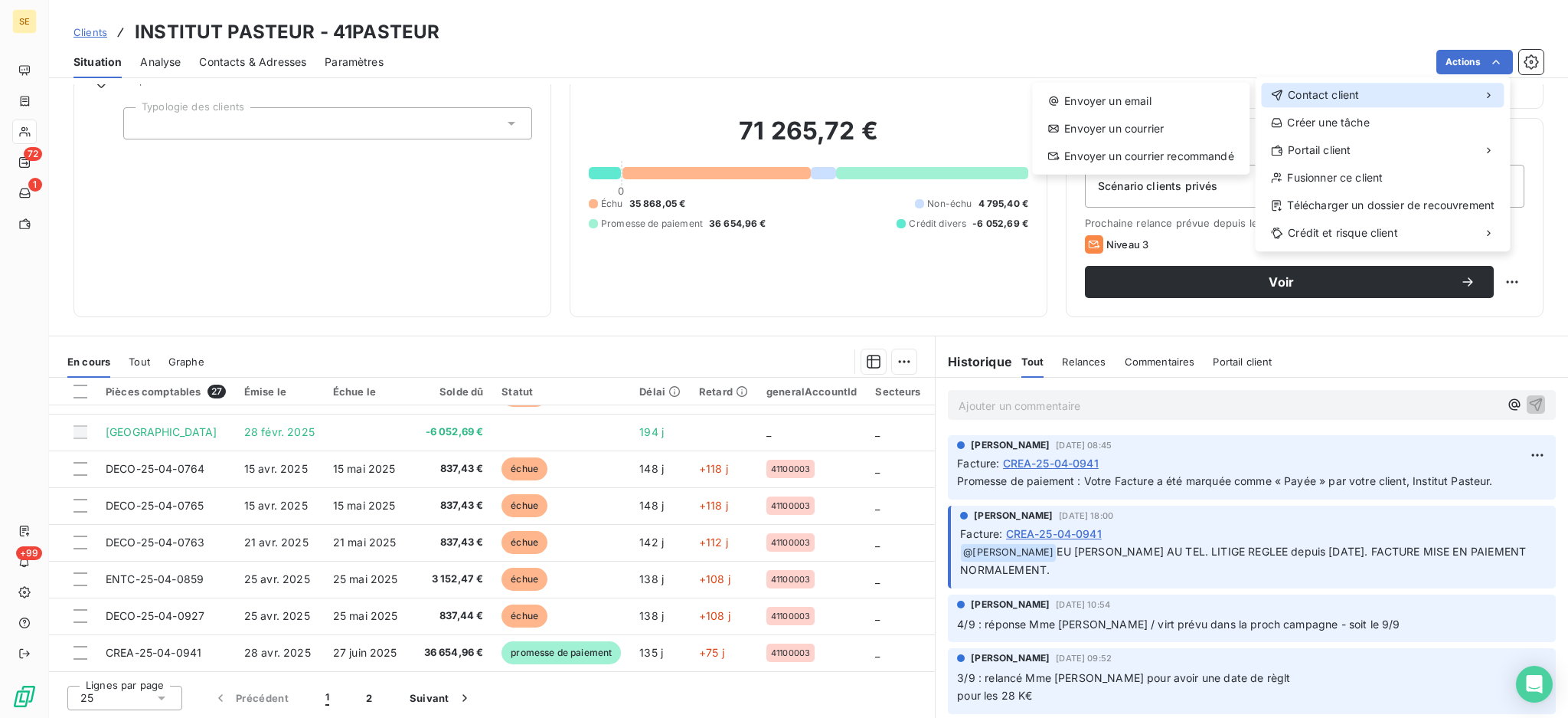
click at [1327, 99] on span "Contact client" at bounding box center [1323, 95] width 71 height 15
click at [1157, 104] on div "Envoyer un email" at bounding box center [1140, 100] width 205 height 24
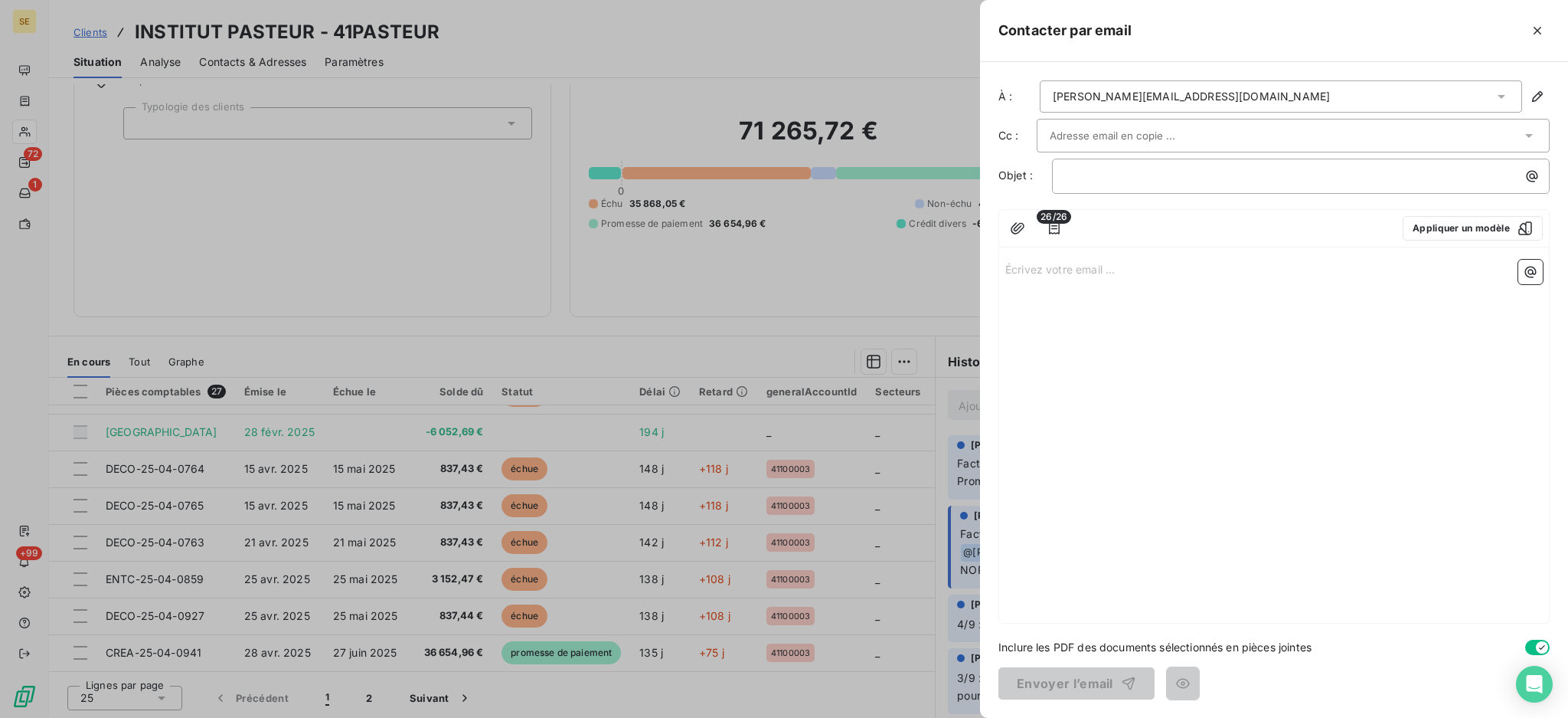
click at [1503, 92] on icon at bounding box center [1501, 96] width 15 height 15
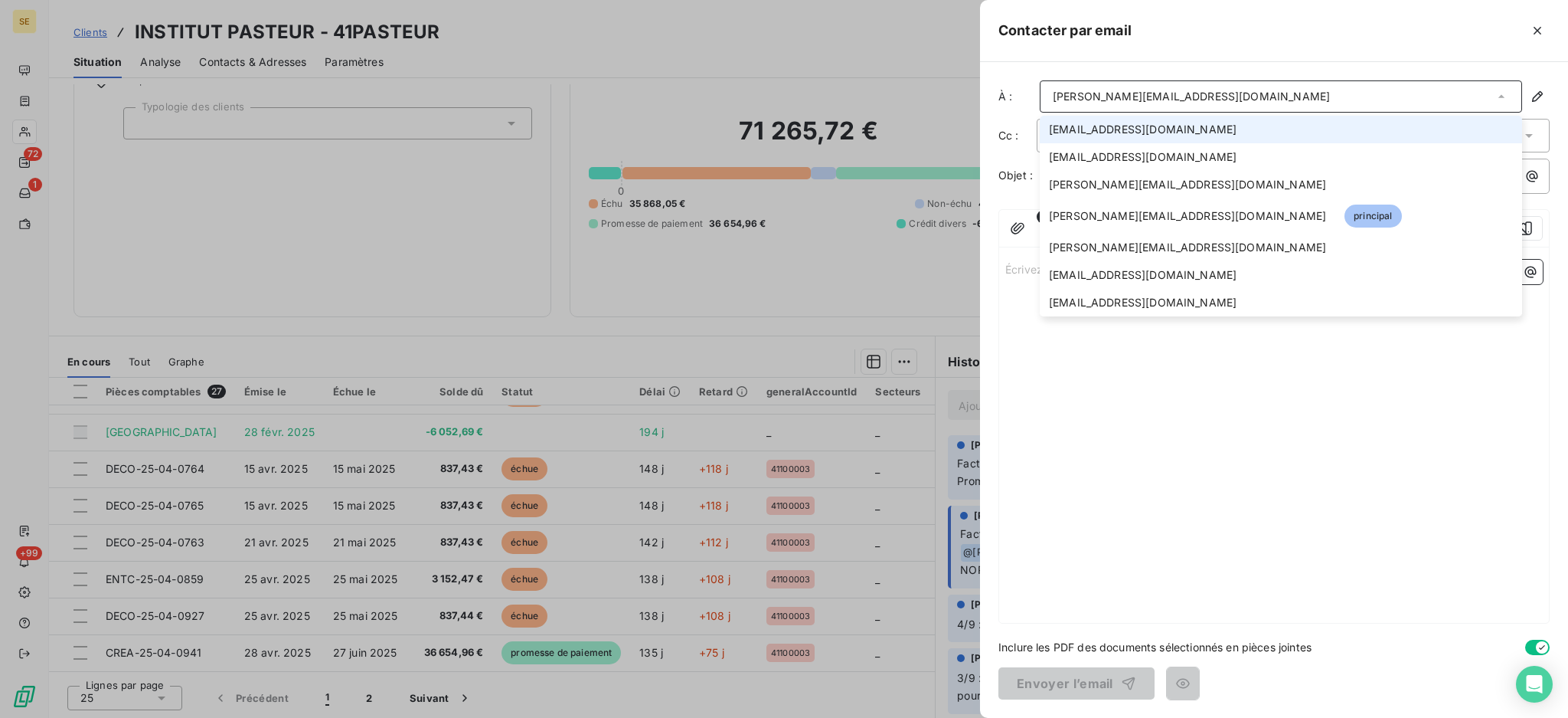
click at [1503, 92] on icon at bounding box center [1501, 96] width 15 height 15
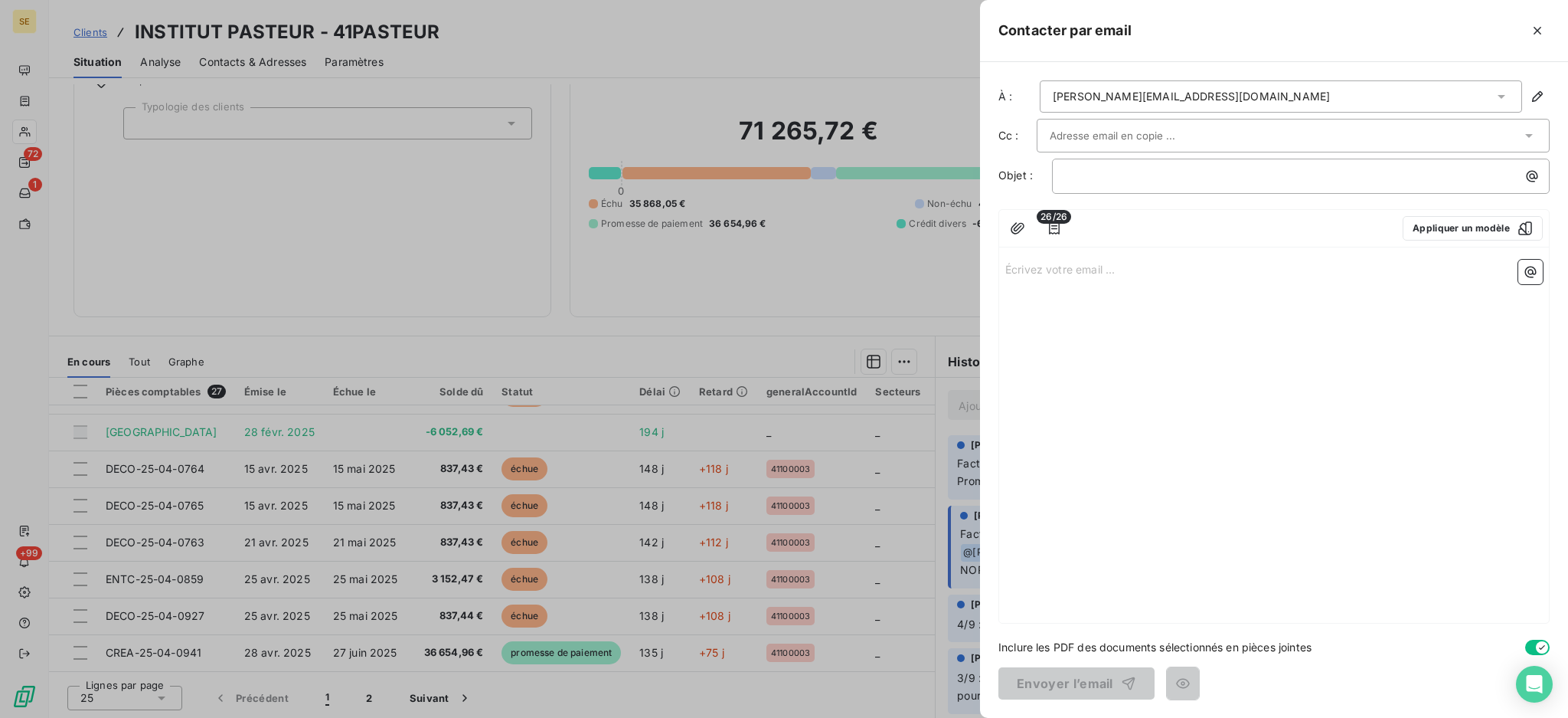
click at [732, 68] on div at bounding box center [784, 359] width 1568 height 718
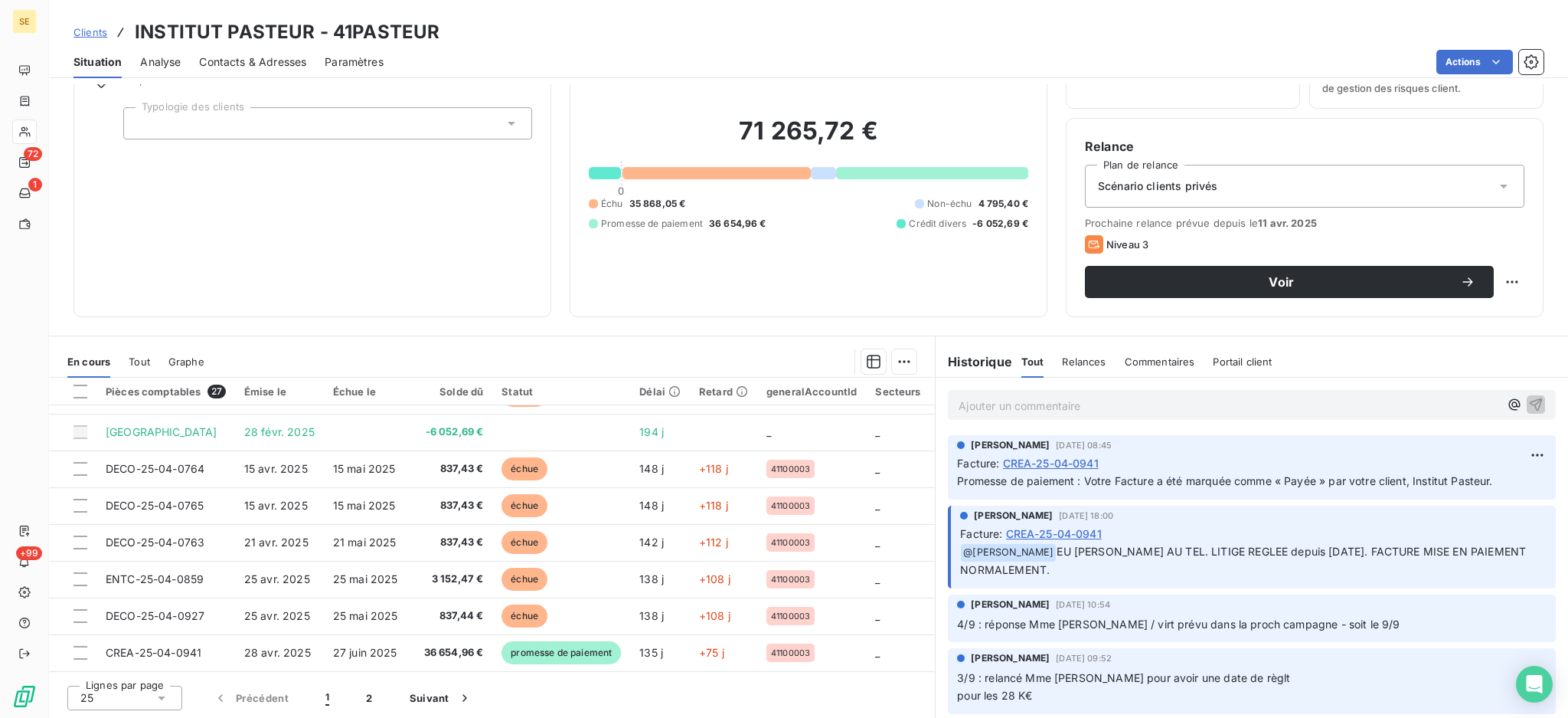
click at [337, 40] on h3 "INSTITUT PASTEUR - 41PASTEUR" at bounding box center [287, 32] width 305 height 27
click at [271, 60] on span "Contacts & Adresses" at bounding box center [252, 61] width 108 height 15
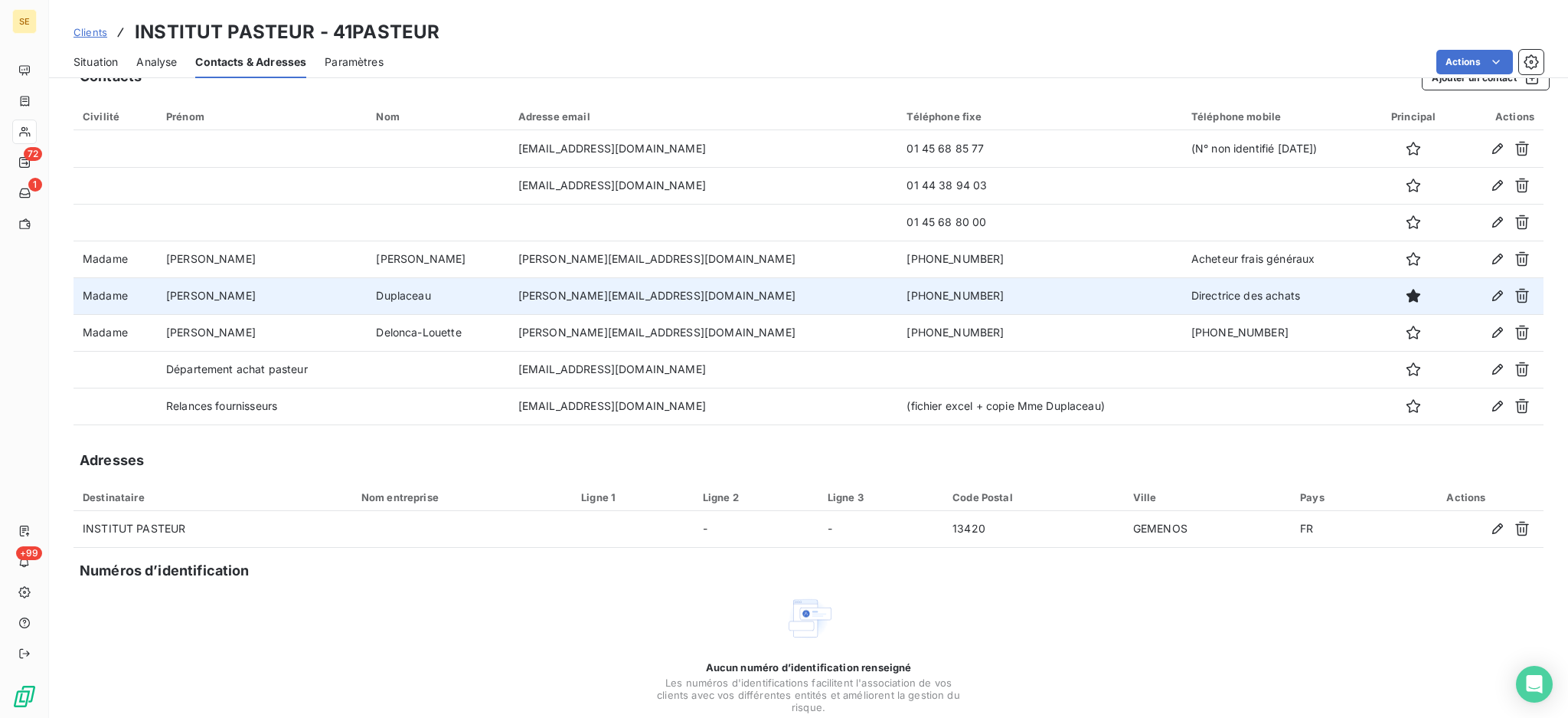
scroll to position [0, 0]
